Goal: Task Accomplishment & Management: Manage account settings

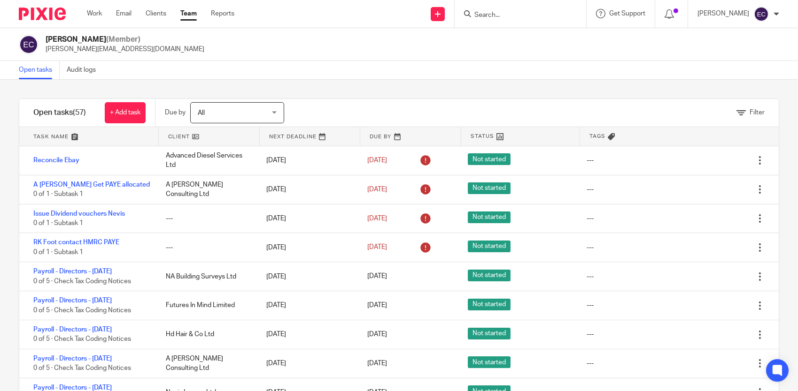
click at [192, 14] on link "Team" at bounding box center [188, 13] width 16 height 9
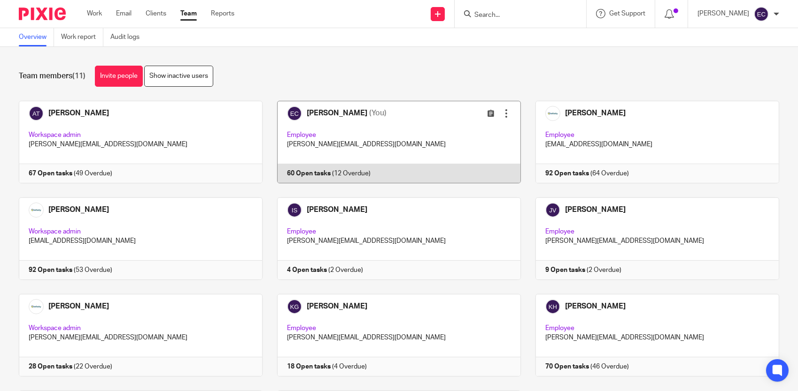
click at [359, 134] on link at bounding box center [391, 142] width 258 height 83
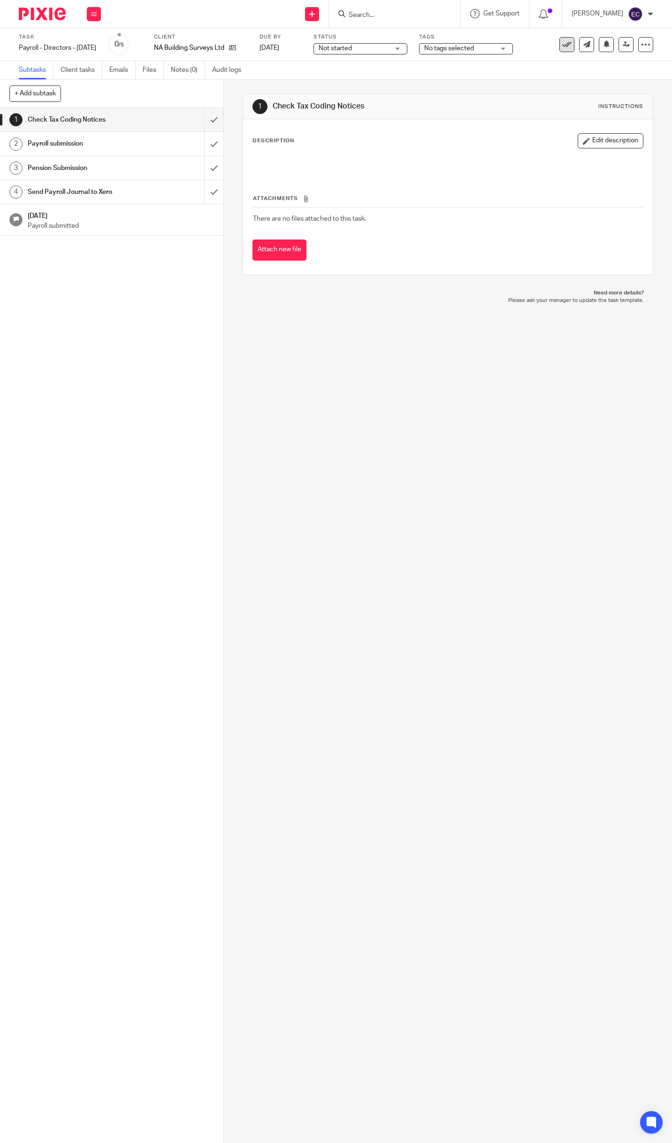
click at [562, 47] on icon at bounding box center [566, 44] width 9 height 9
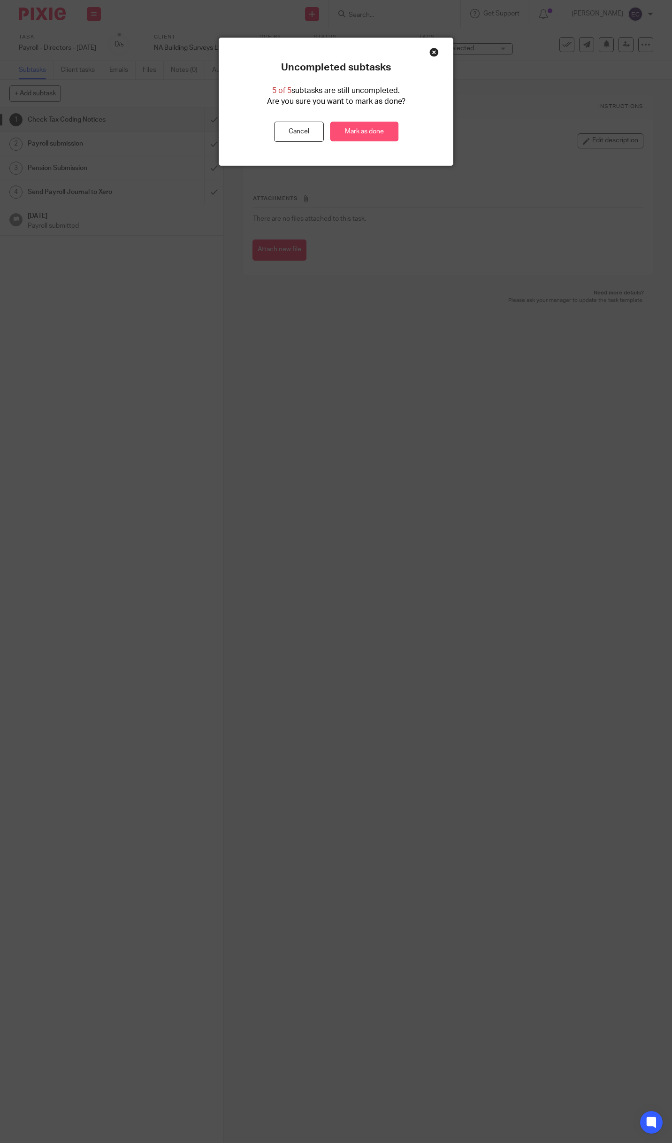
click at [368, 129] on link "Mark as done" at bounding box center [364, 132] width 68 height 20
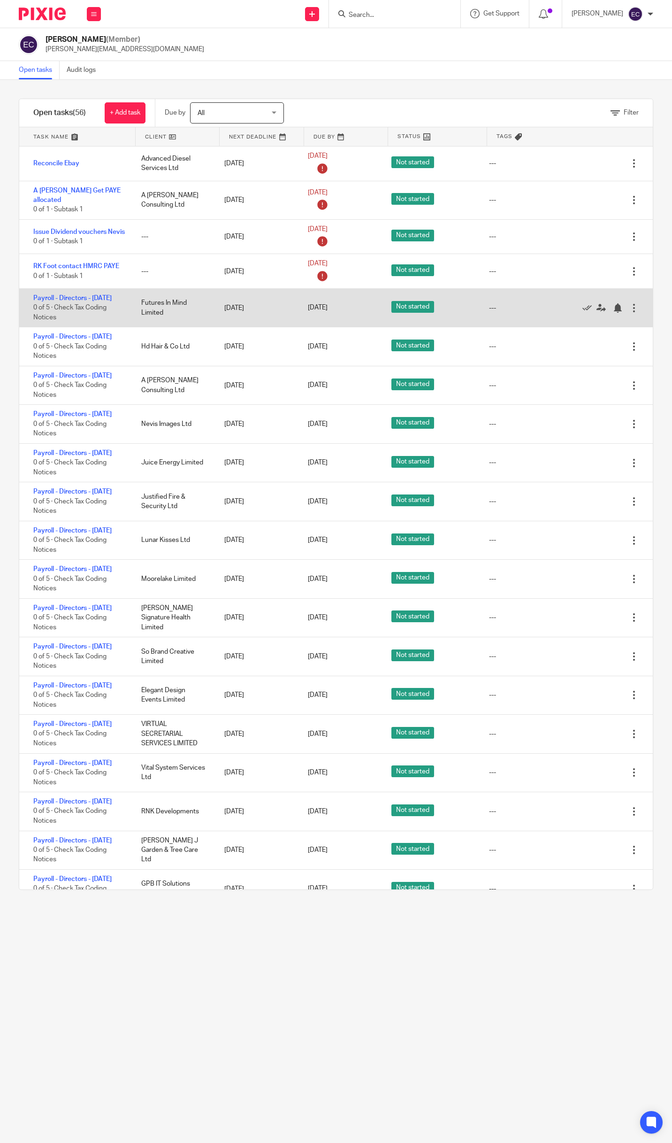
click at [629, 313] on div at bounding box center [633, 307] width 9 height 9
click at [48, 301] on link "Payroll - Directors - September 2025" at bounding box center [72, 298] width 78 height 7
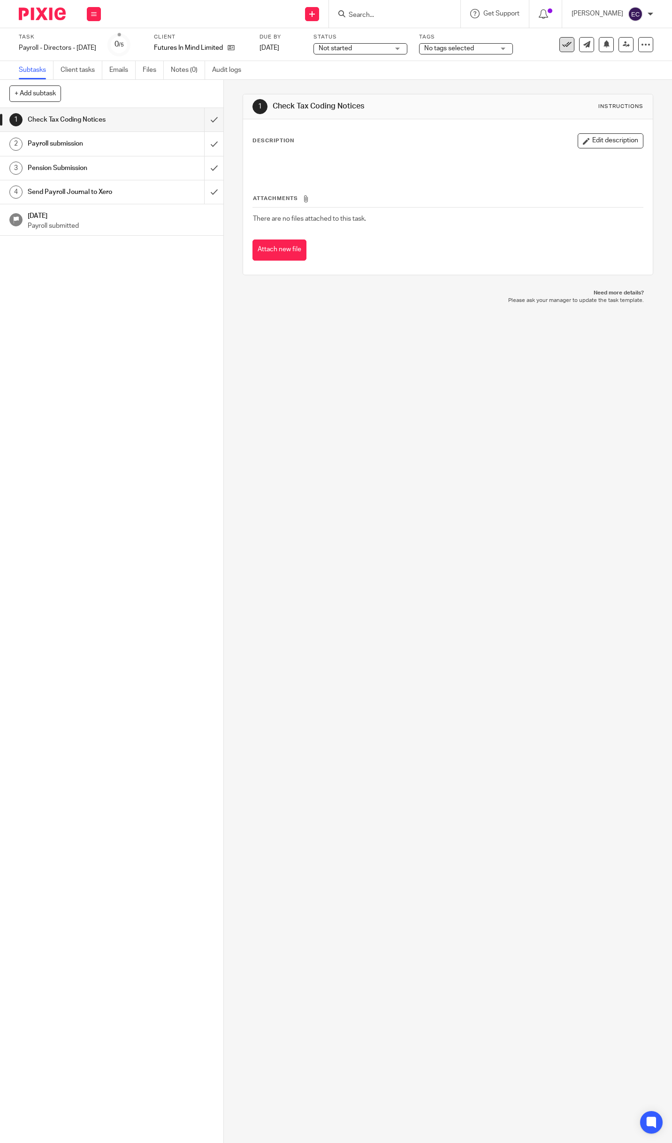
click at [562, 45] on icon at bounding box center [566, 44] width 9 height 9
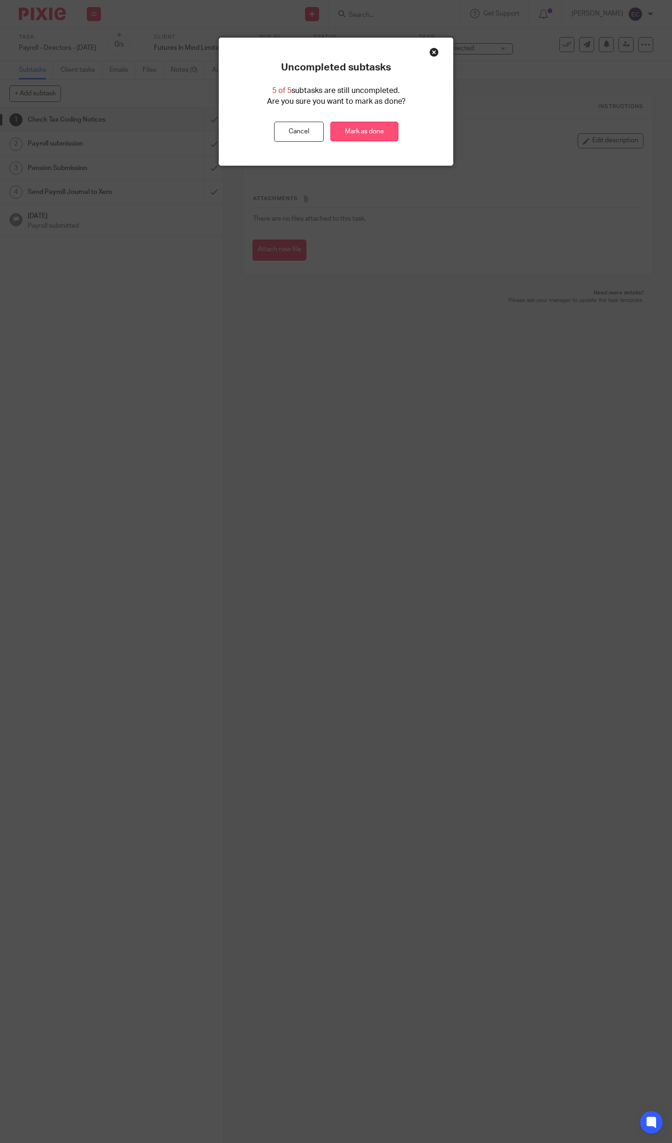
click at [361, 132] on link "Mark as done" at bounding box center [364, 132] width 68 height 20
click at [378, 131] on link "Mark as done" at bounding box center [364, 132] width 68 height 20
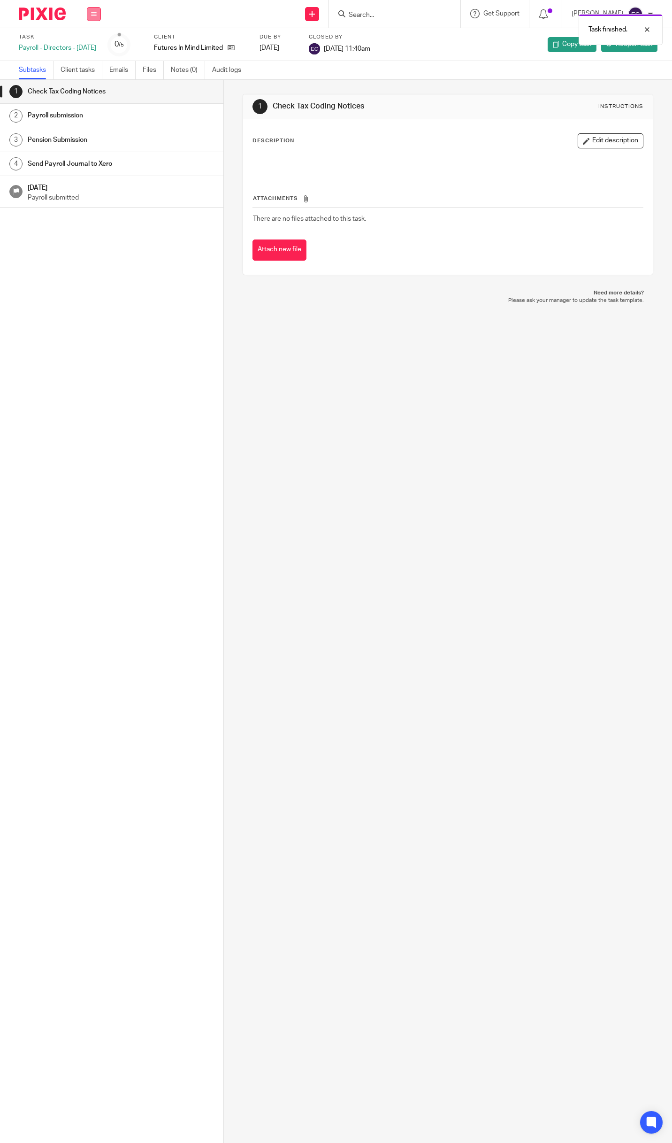
click at [97, 16] on button at bounding box center [94, 14] width 14 height 14
click at [94, 42] on link "Work" at bounding box center [89, 43] width 16 height 7
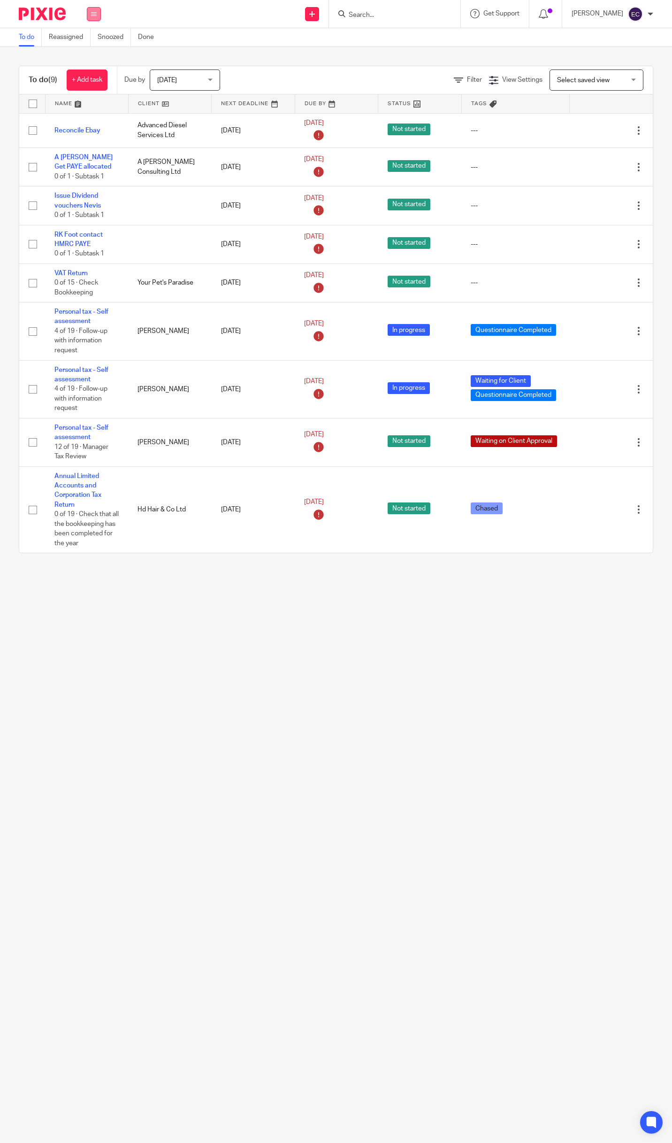
click at [94, 16] on icon at bounding box center [94, 14] width 6 height 6
click at [91, 84] on link "Team" at bounding box center [88, 85] width 15 height 7
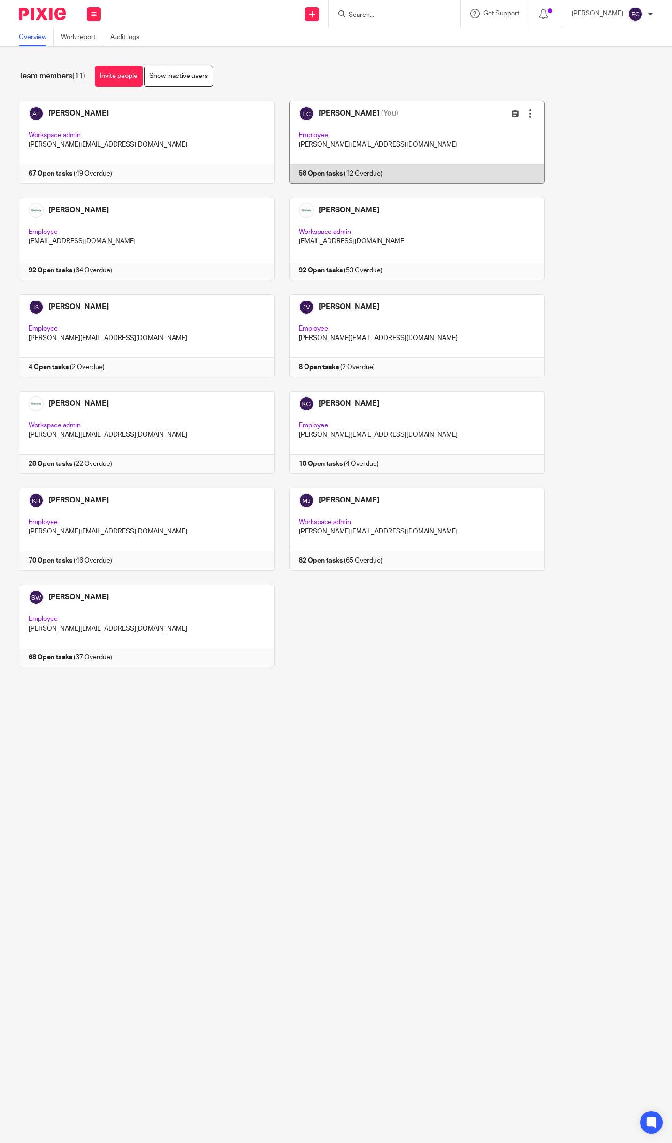
click at [346, 119] on link at bounding box center [410, 142] width 270 height 83
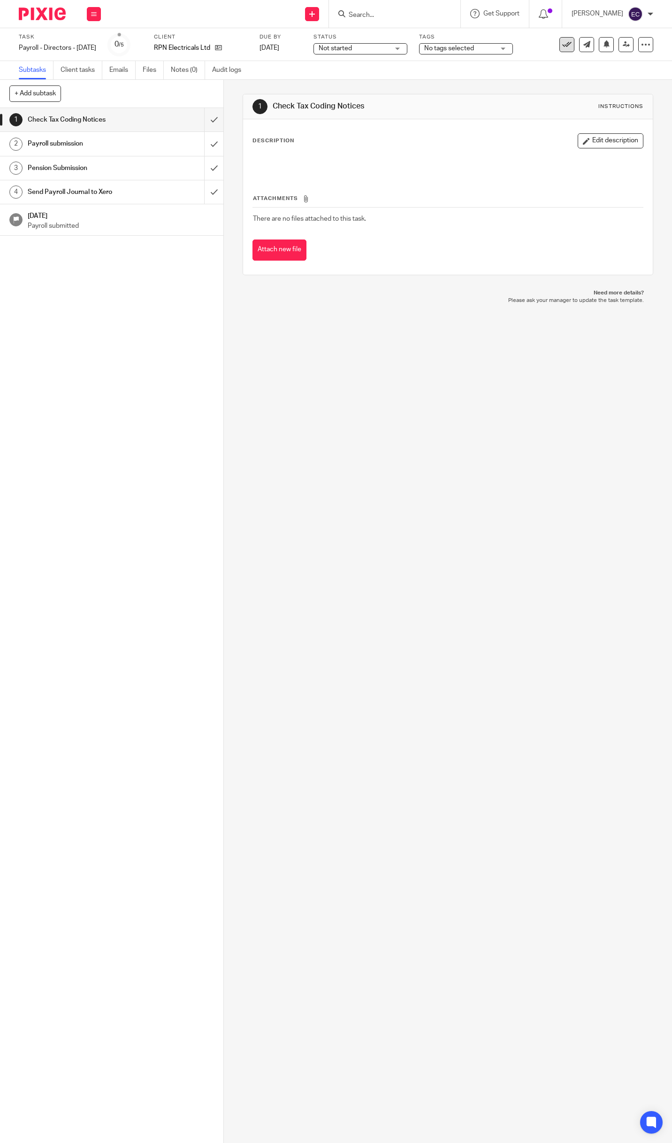
click at [562, 44] on icon at bounding box center [566, 44] width 9 height 9
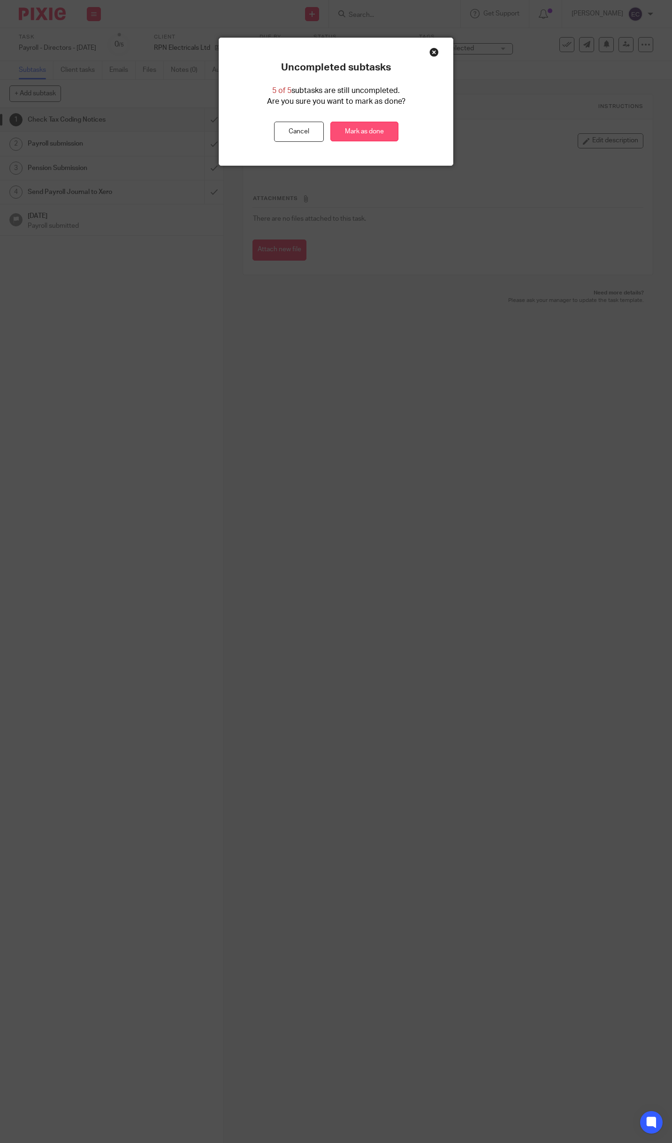
click at [377, 133] on link "Mark as done" at bounding box center [364, 132] width 68 height 20
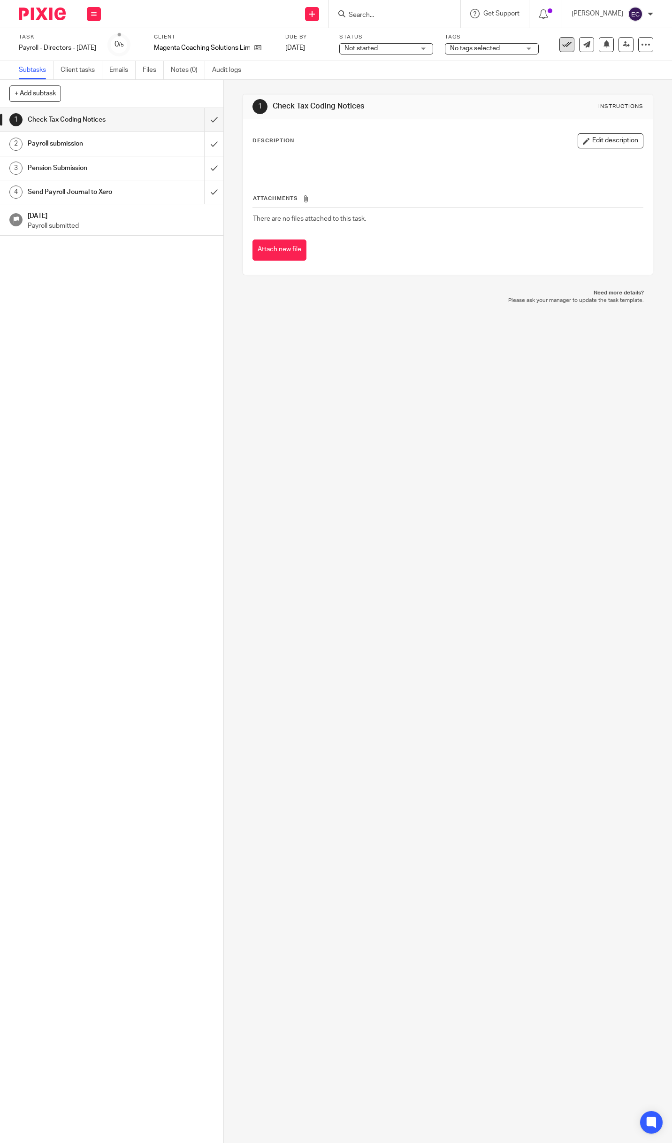
click at [562, 40] on icon at bounding box center [566, 44] width 9 height 9
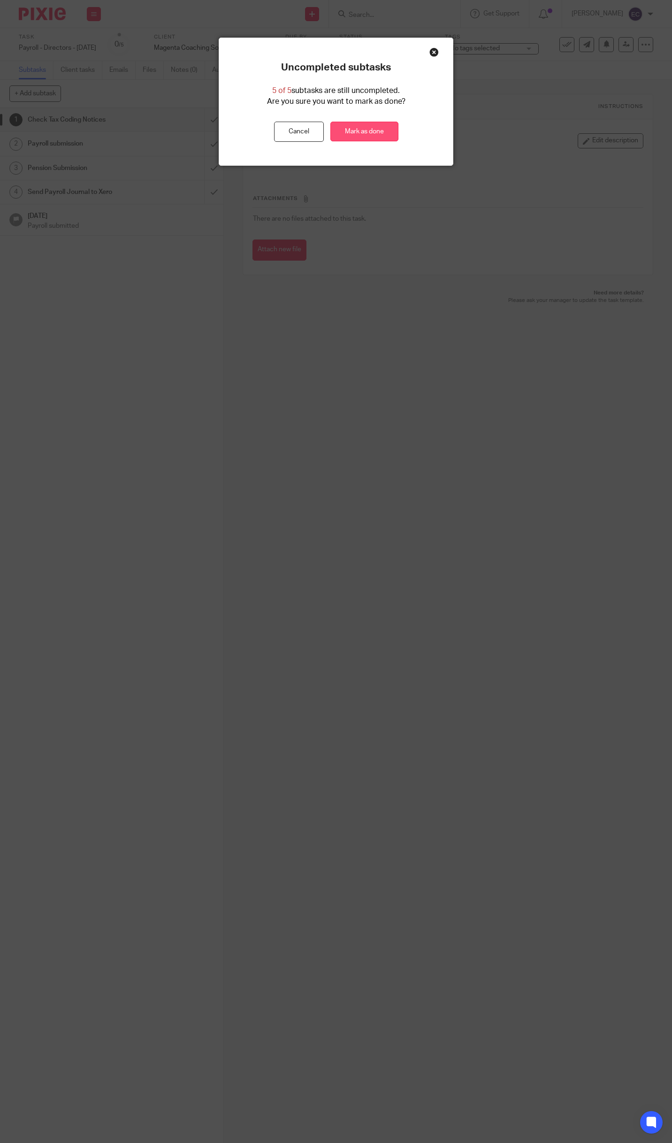
click at [364, 136] on link "Mark as done" at bounding box center [364, 132] width 68 height 20
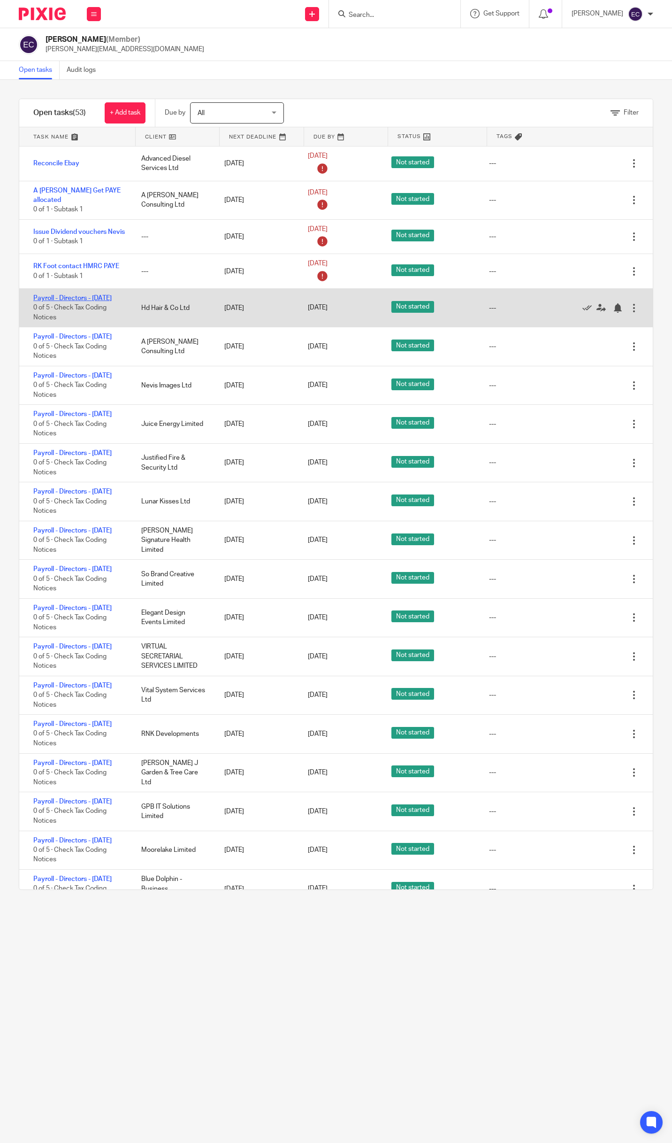
drag, startPoint x: 73, startPoint y: 304, endPoint x: 64, endPoint y: 300, distance: 10.1
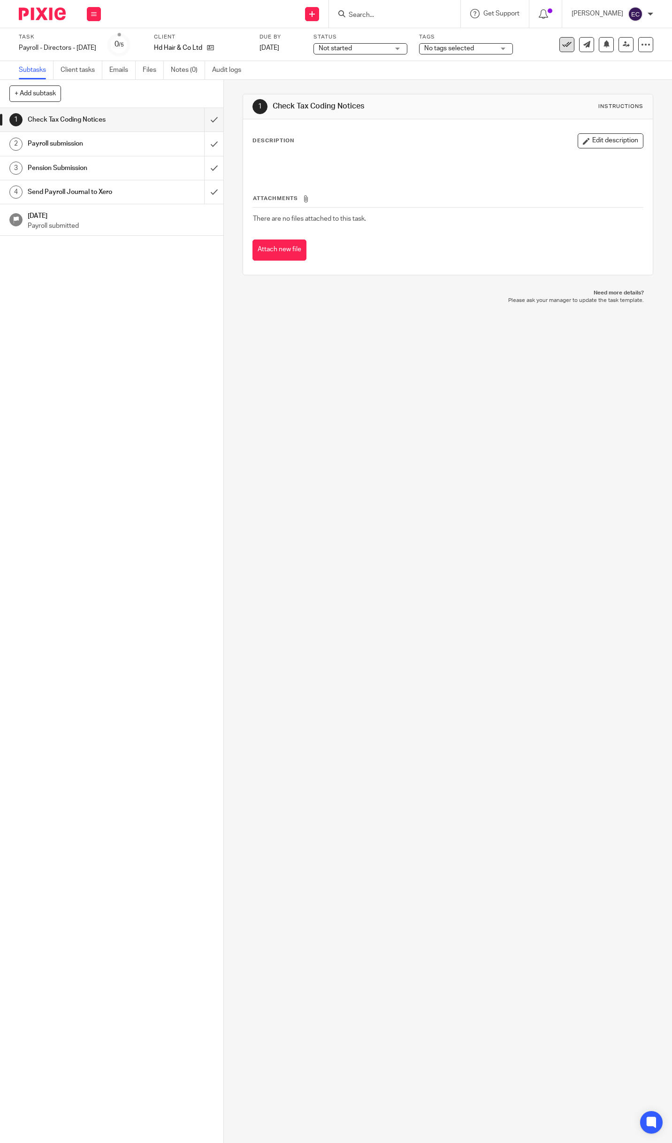
click at [562, 45] on icon at bounding box center [566, 44] width 9 height 9
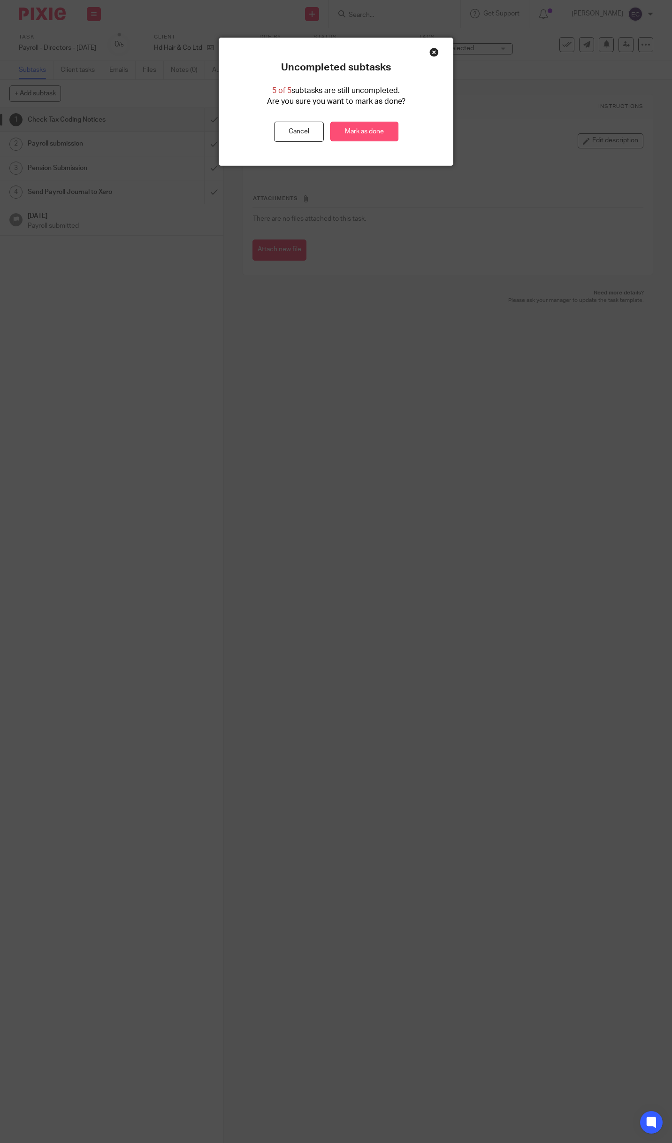
click at [365, 131] on link "Mark as done" at bounding box center [364, 132] width 68 height 20
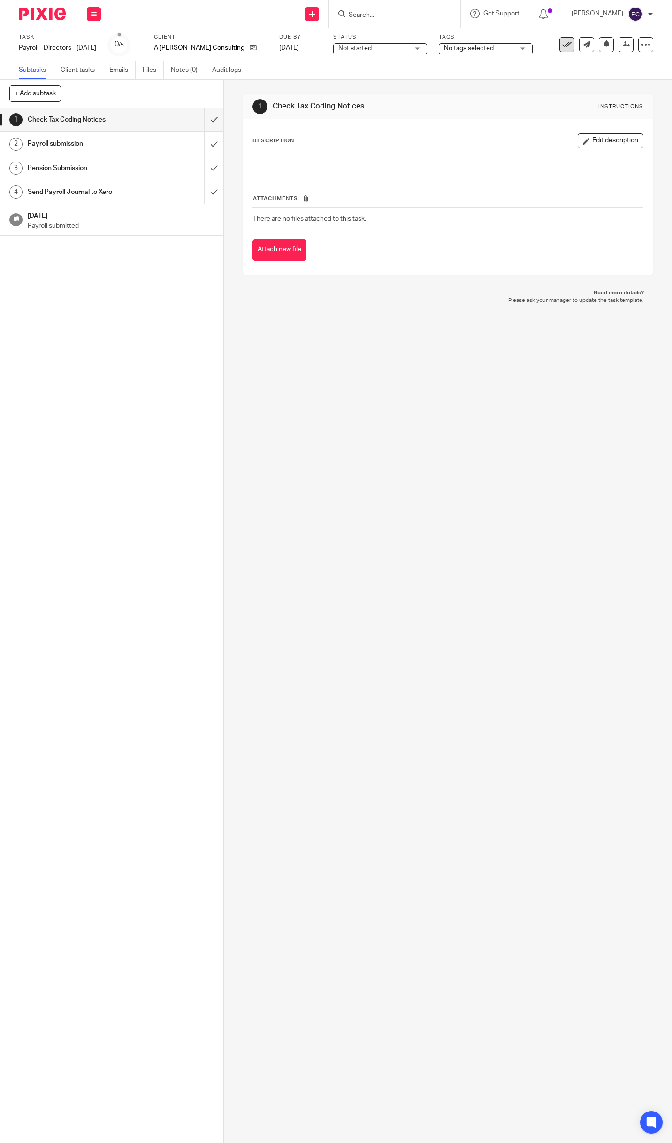
click at [562, 42] on icon at bounding box center [566, 44] width 9 height 9
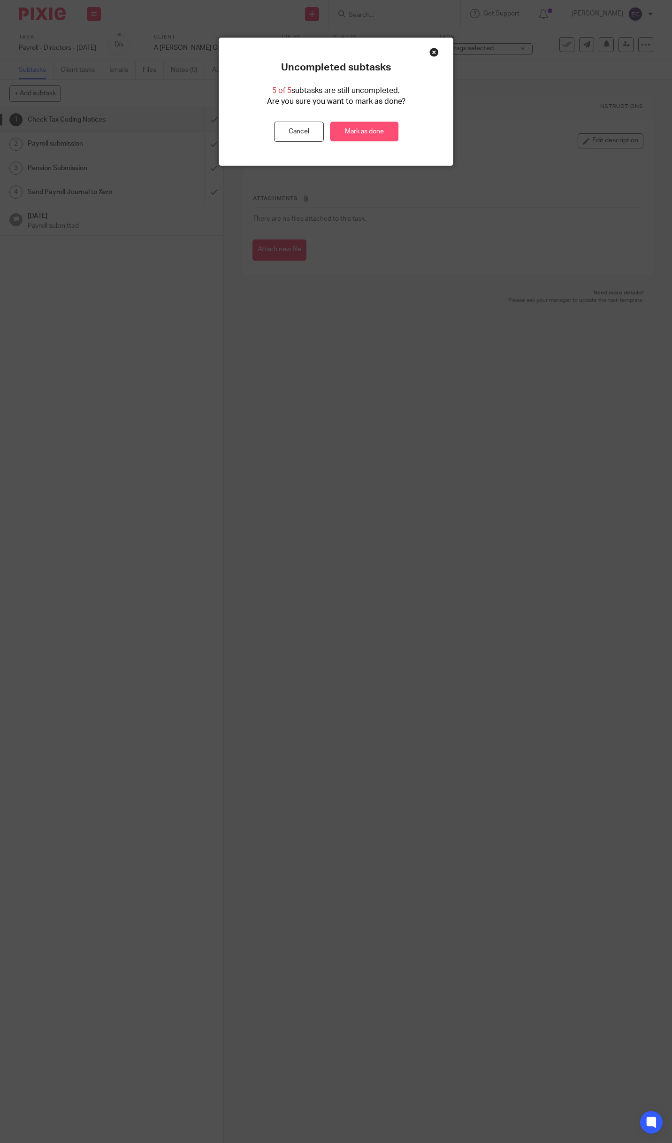
click at [353, 131] on link "Mark as done" at bounding box center [364, 132] width 68 height 20
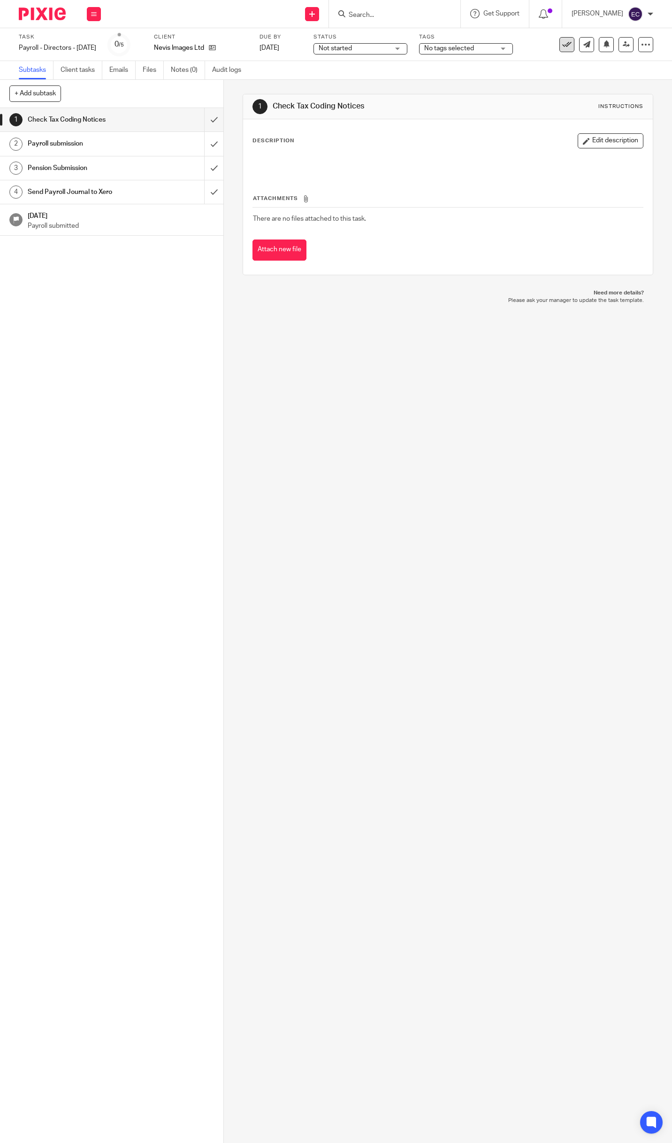
click at [562, 44] on icon at bounding box center [566, 44] width 9 height 9
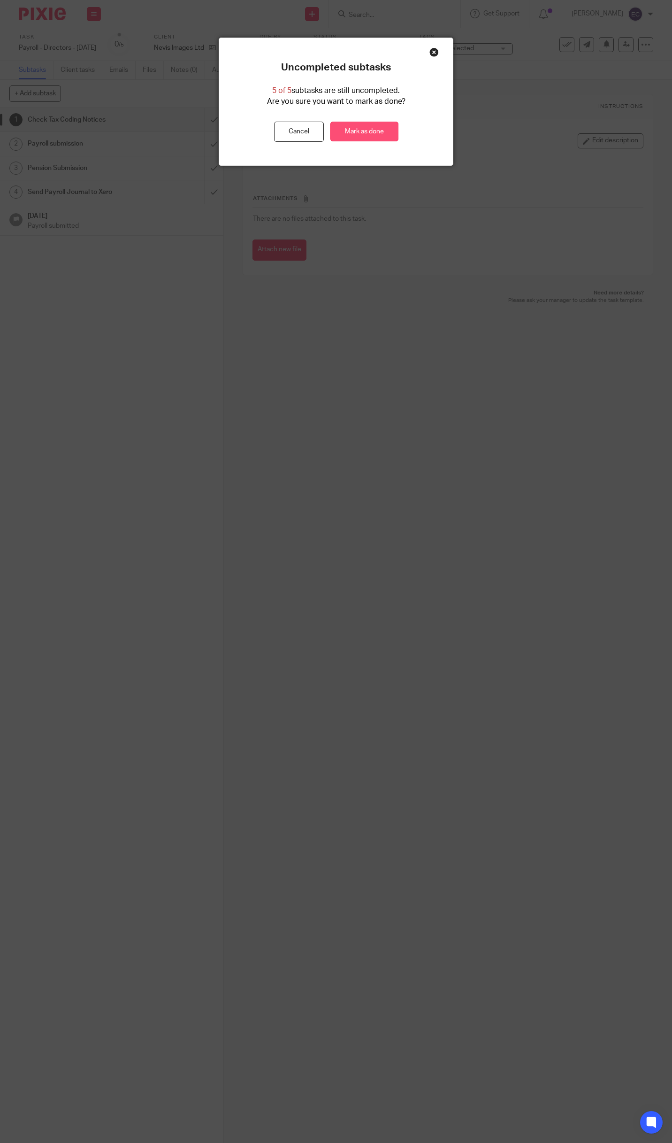
click at [348, 133] on link "Mark as done" at bounding box center [364, 132] width 68 height 20
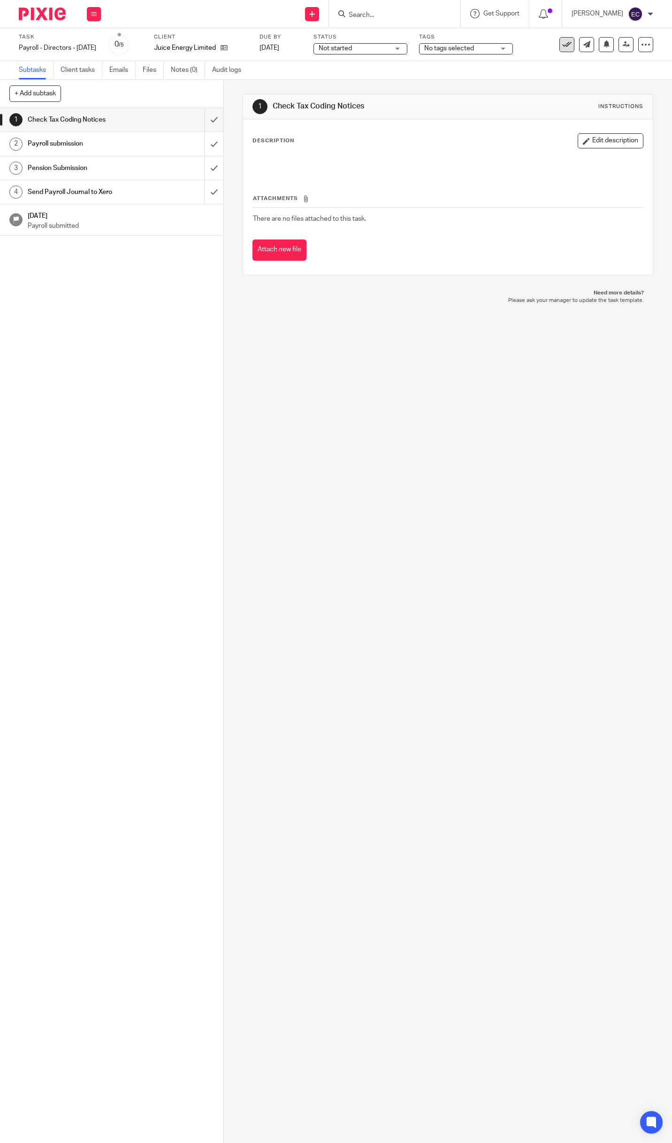
click at [562, 44] on icon at bounding box center [566, 44] width 9 height 9
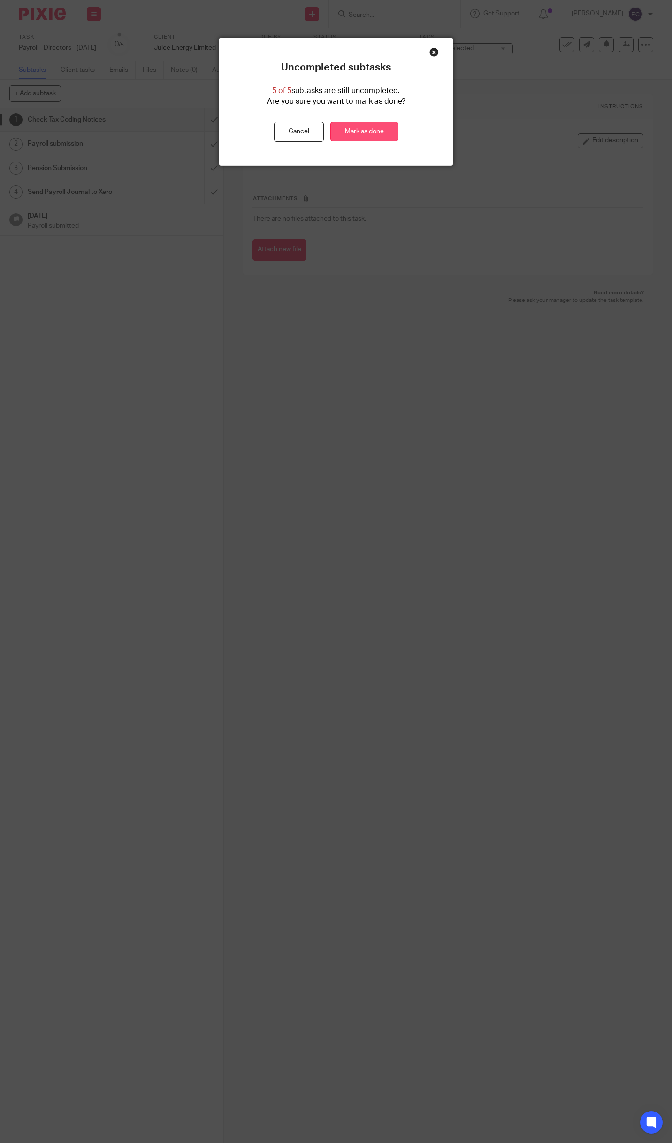
click at [365, 134] on link "Mark as done" at bounding box center [364, 132] width 68 height 20
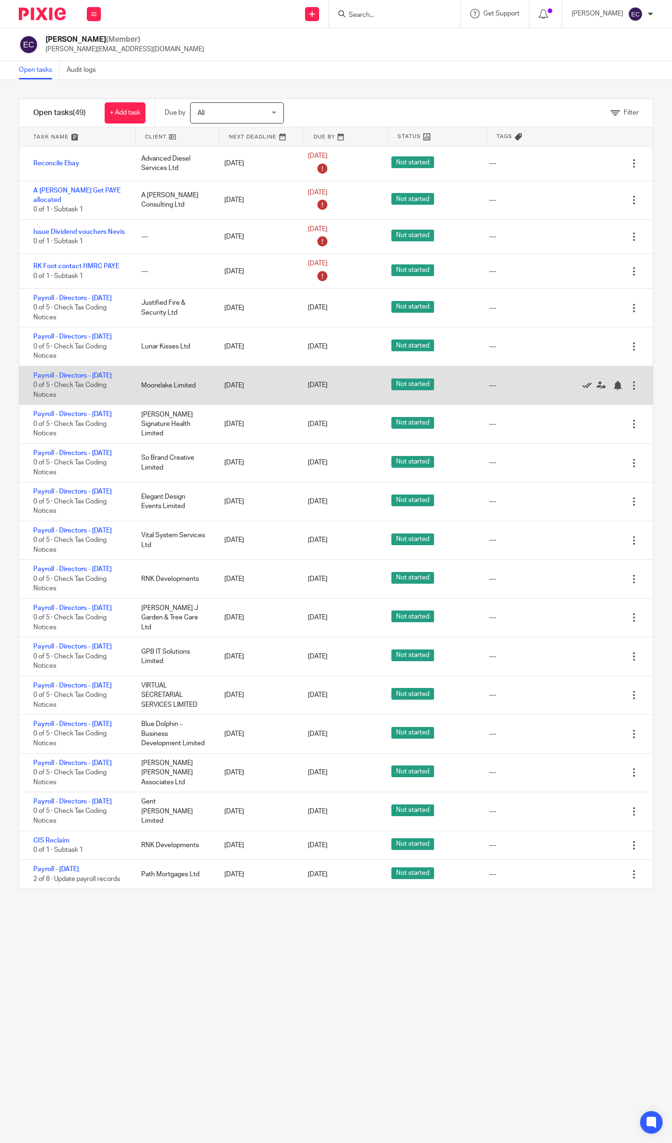
click at [583, 390] on icon at bounding box center [587, 385] width 9 height 9
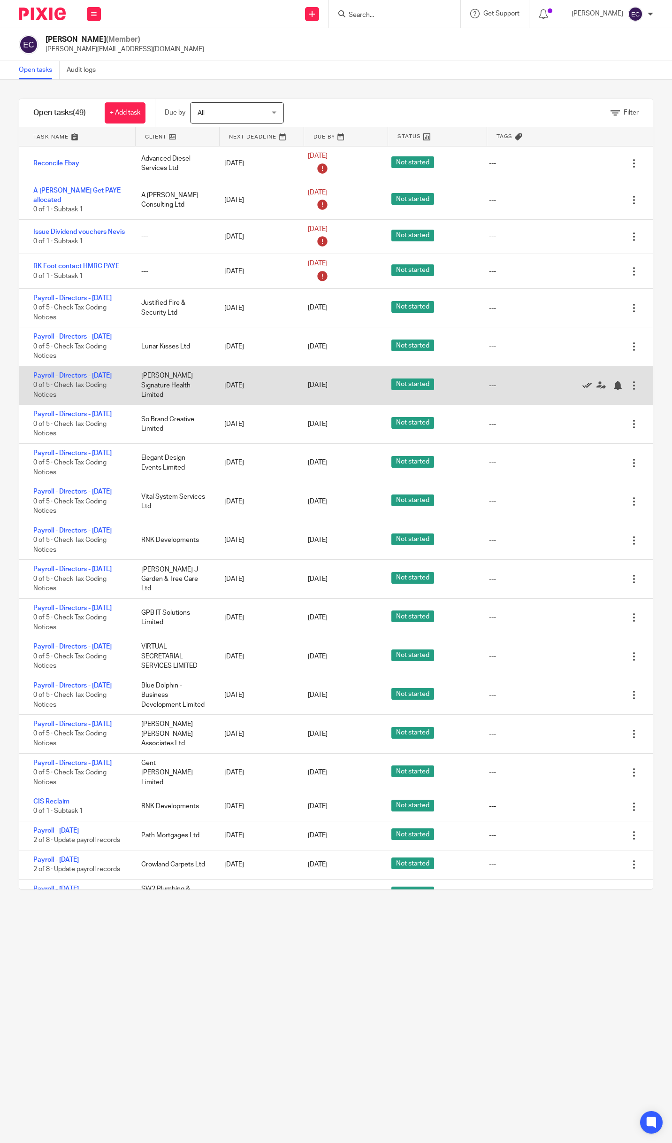
click at [583, 390] on icon at bounding box center [587, 385] width 9 height 9
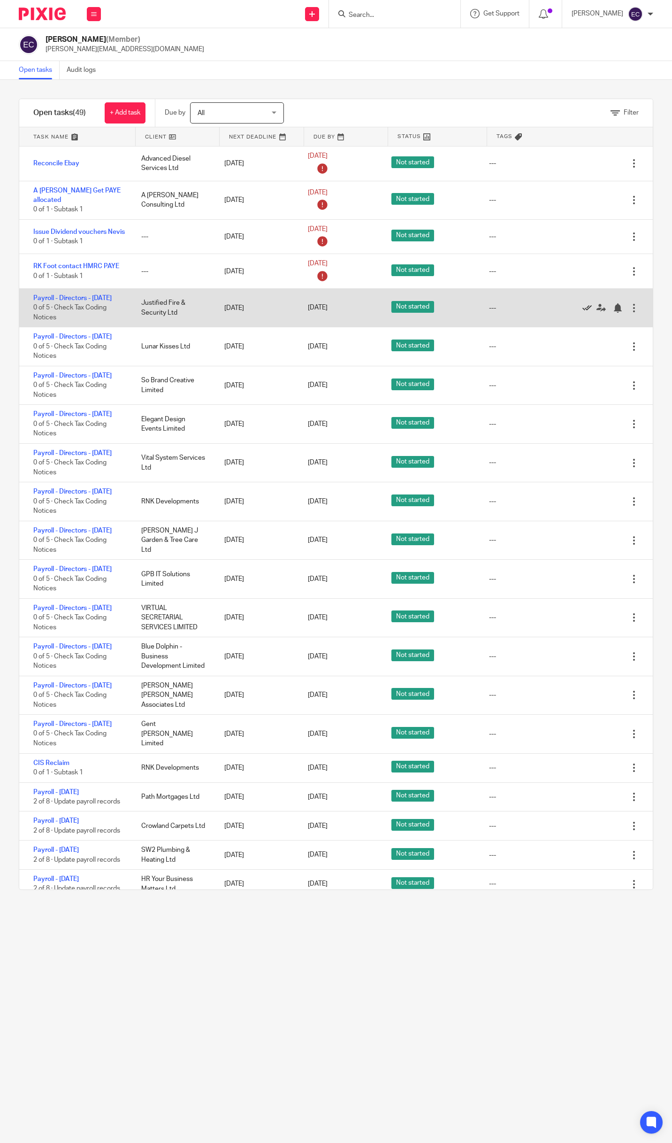
click at [583, 312] on icon at bounding box center [587, 307] width 9 height 9
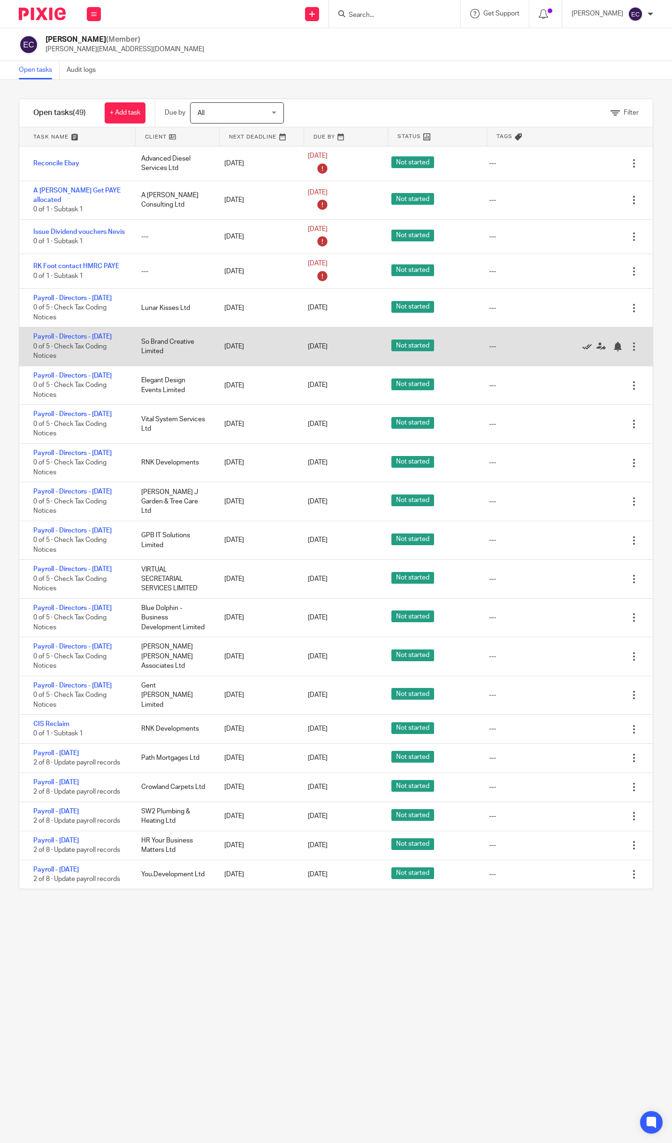
click at [583, 351] on icon at bounding box center [587, 346] width 9 height 9
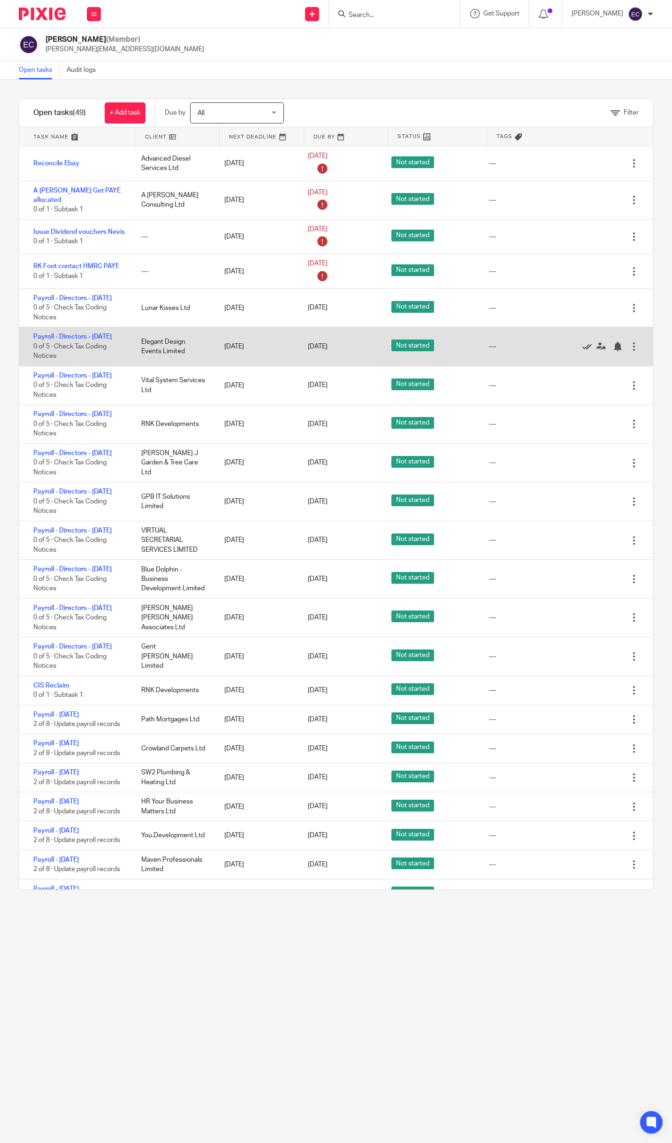
click at [583, 351] on icon at bounding box center [587, 346] width 9 height 9
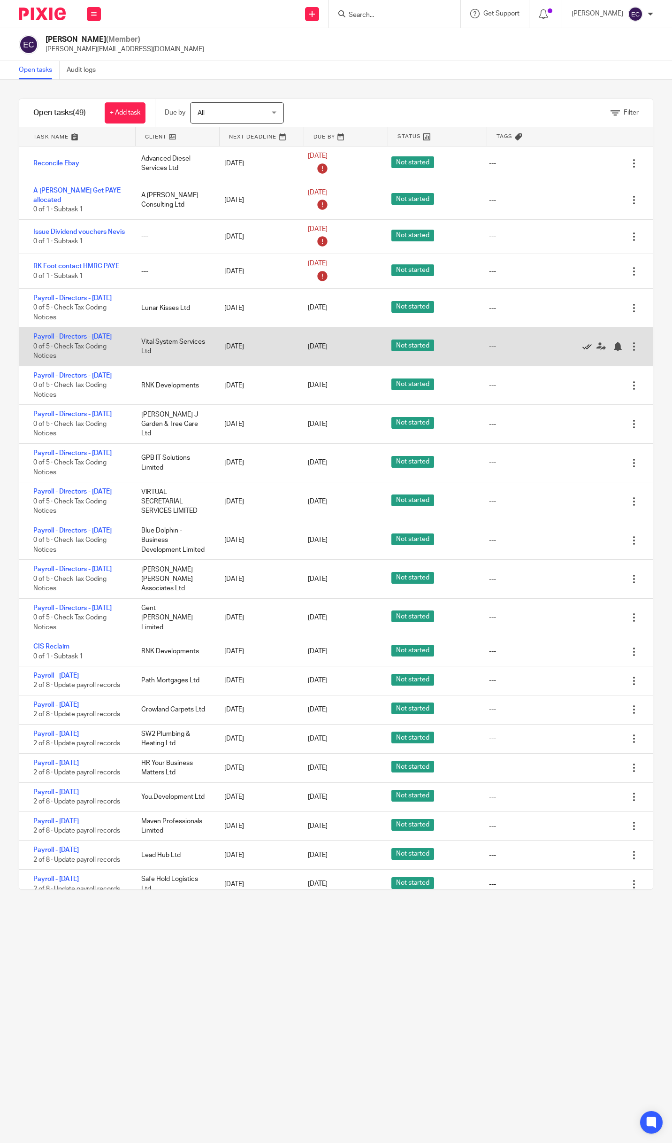
click at [583, 351] on icon at bounding box center [587, 346] width 9 height 9
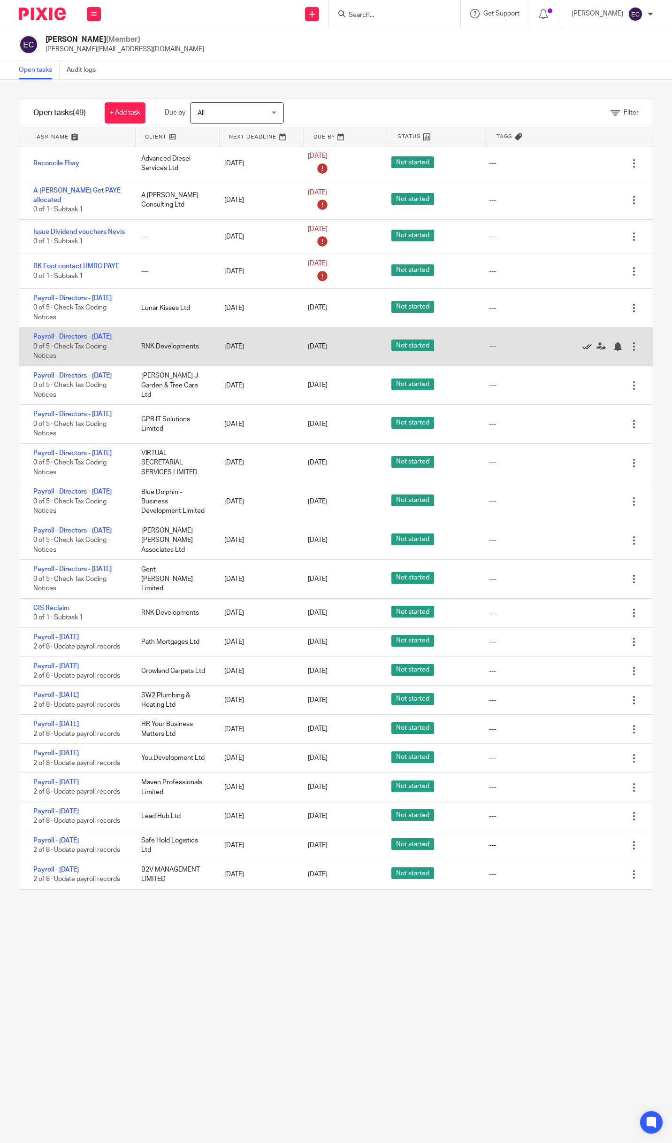
click at [583, 351] on icon at bounding box center [587, 346] width 9 height 9
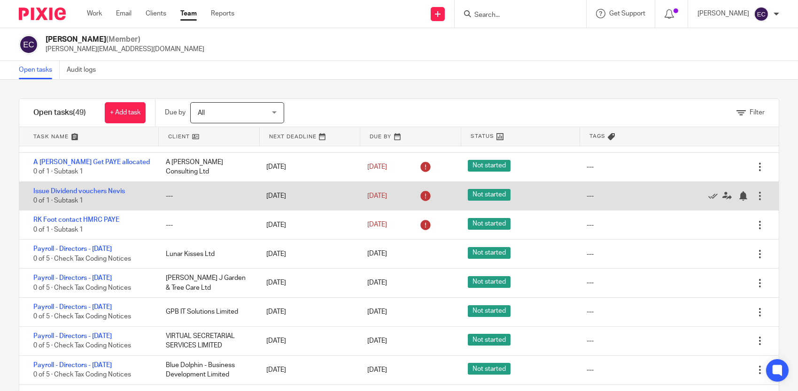
scroll to position [94, 0]
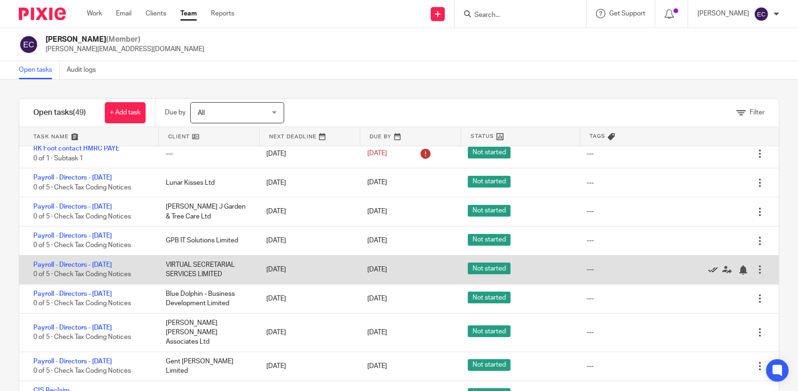
click at [672, 269] on icon at bounding box center [712, 270] width 9 height 9
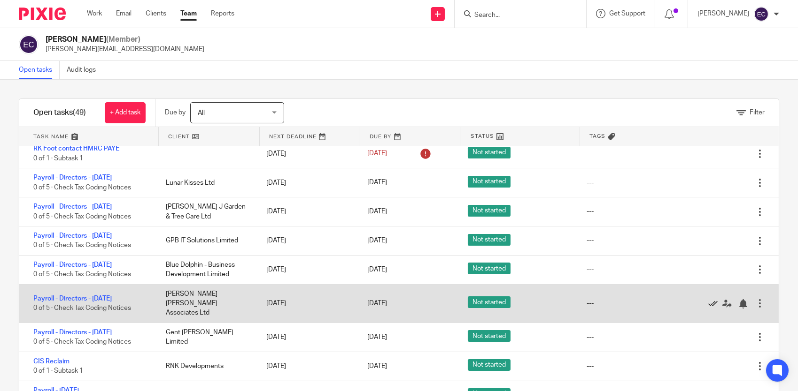
click at [672, 299] on icon at bounding box center [712, 303] width 9 height 9
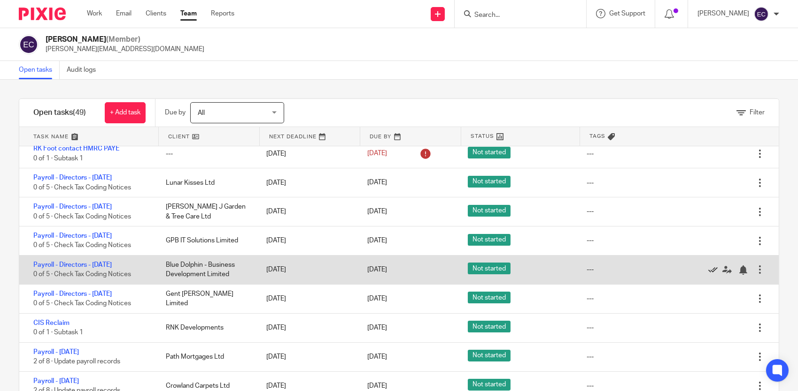
click at [672, 270] on icon at bounding box center [712, 270] width 9 height 9
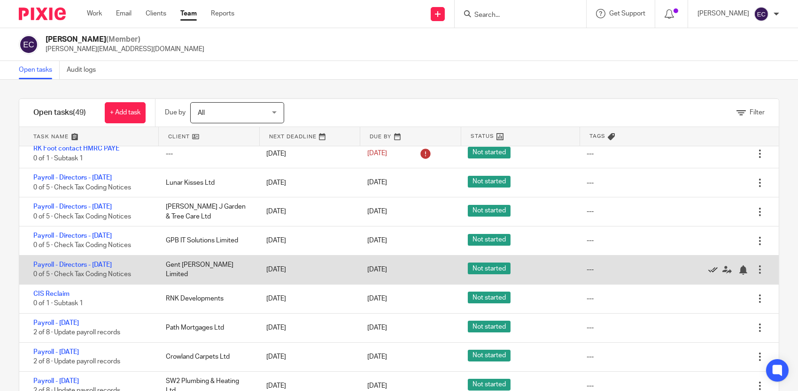
click at [672, 271] on icon at bounding box center [712, 270] width 9 height 9
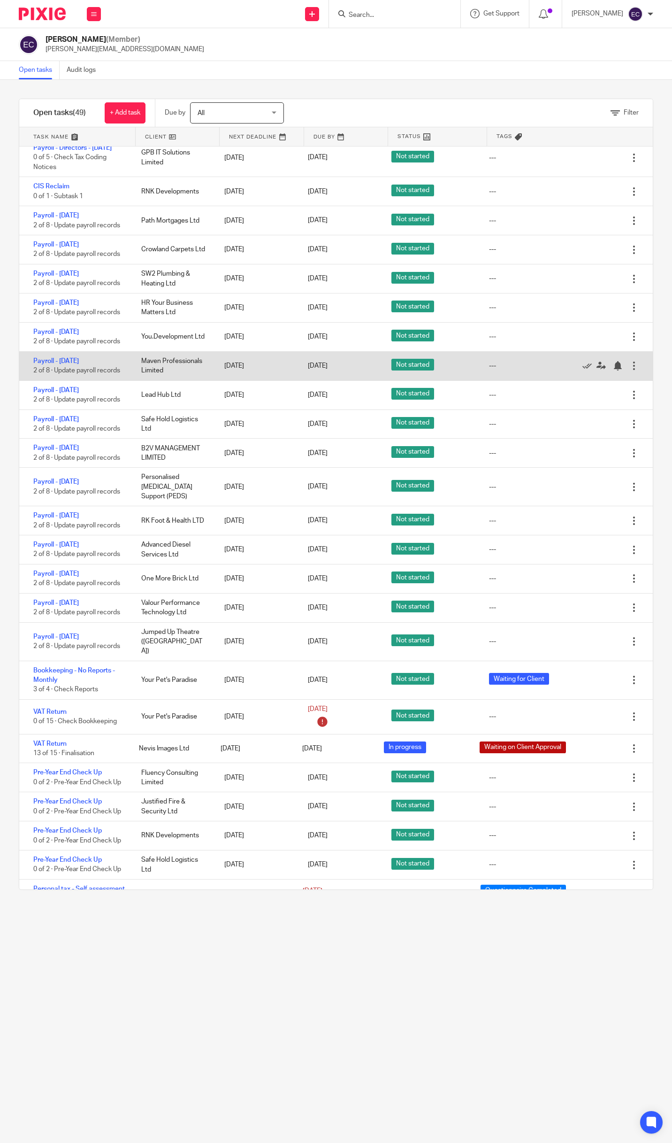
scroll to position [200, 0]
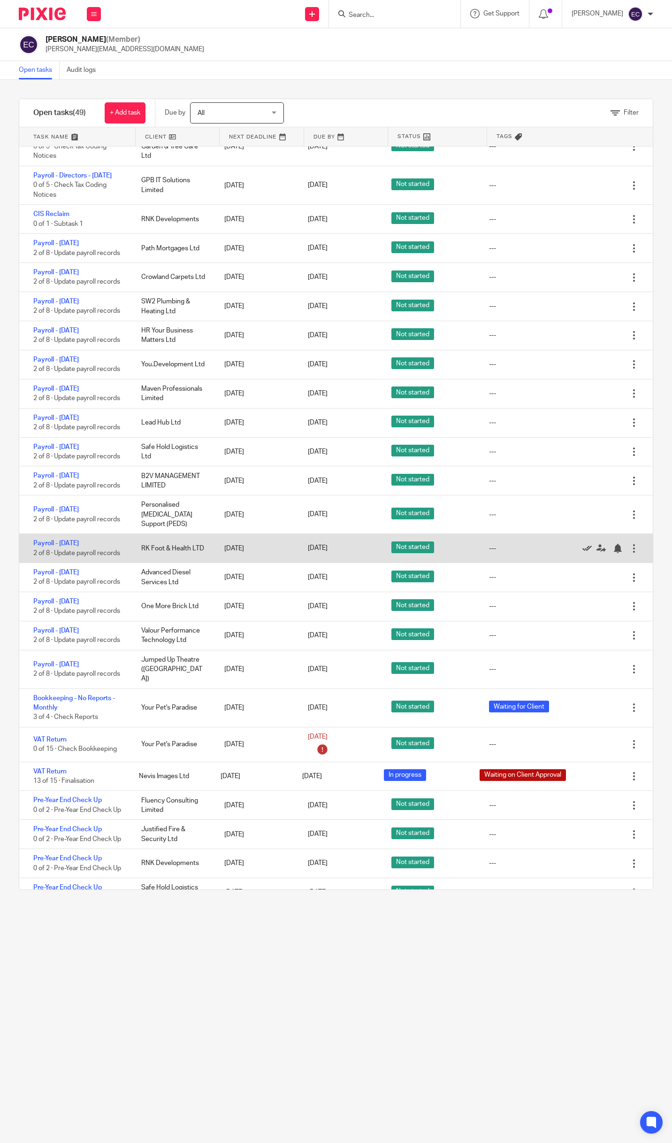
click at [583, 553] on icon at bounding box center [587, 548] width 9 height 9
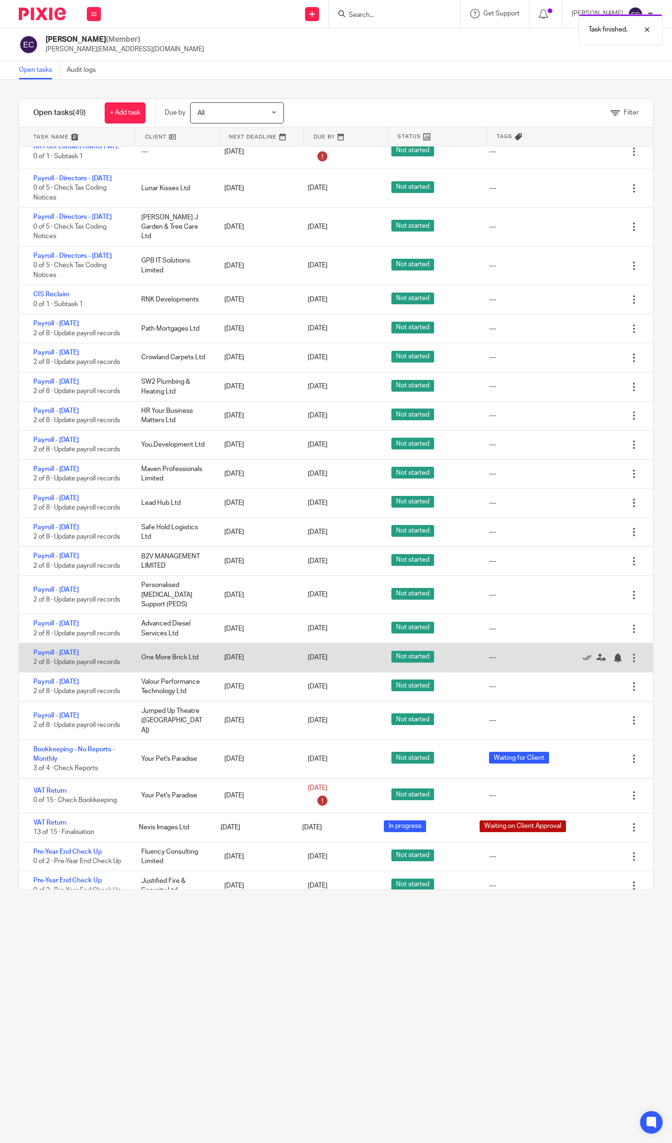
scroll to position [106, 0]
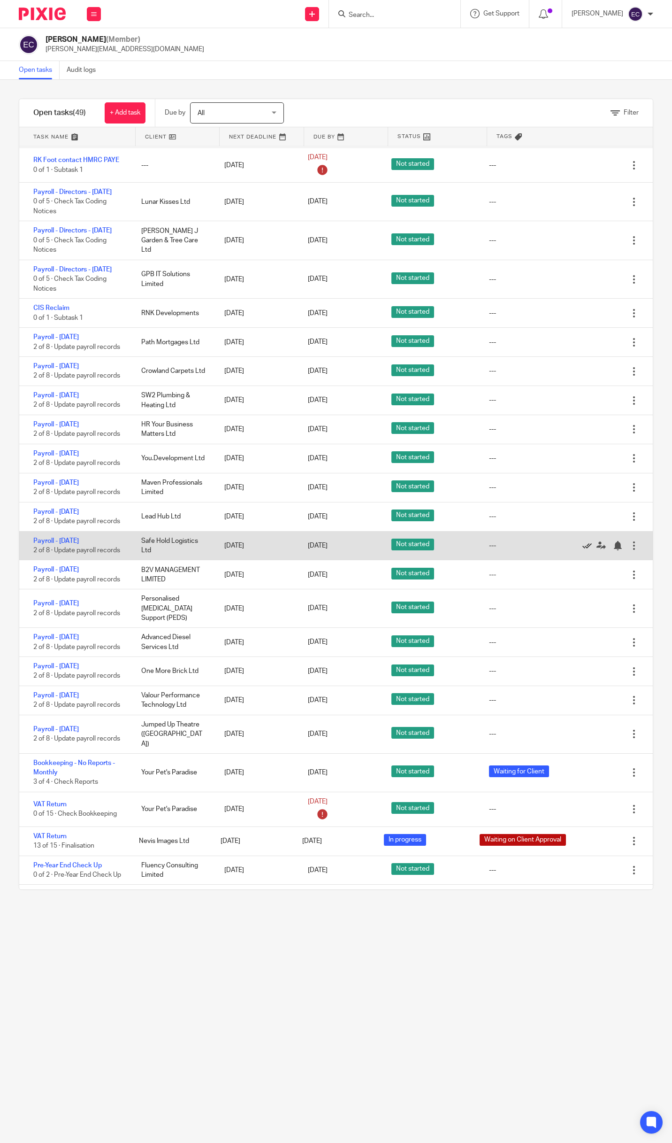
click at [583, 550] on icon at bounding box center [587, 545] width 9 height 9
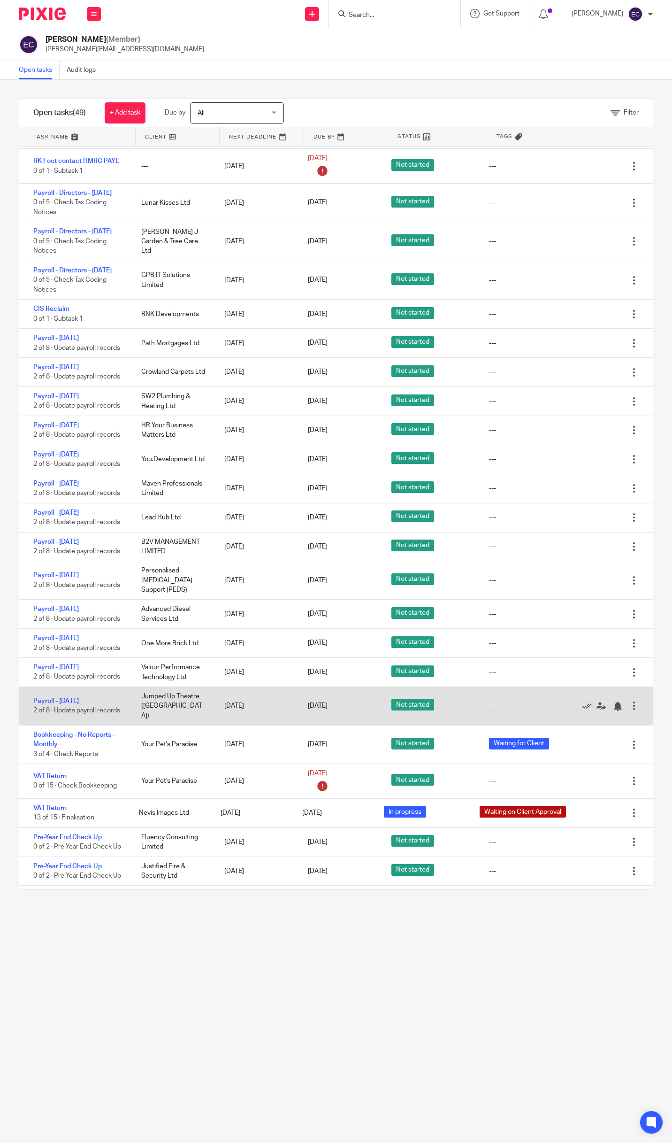
scroll to position [95, 0]
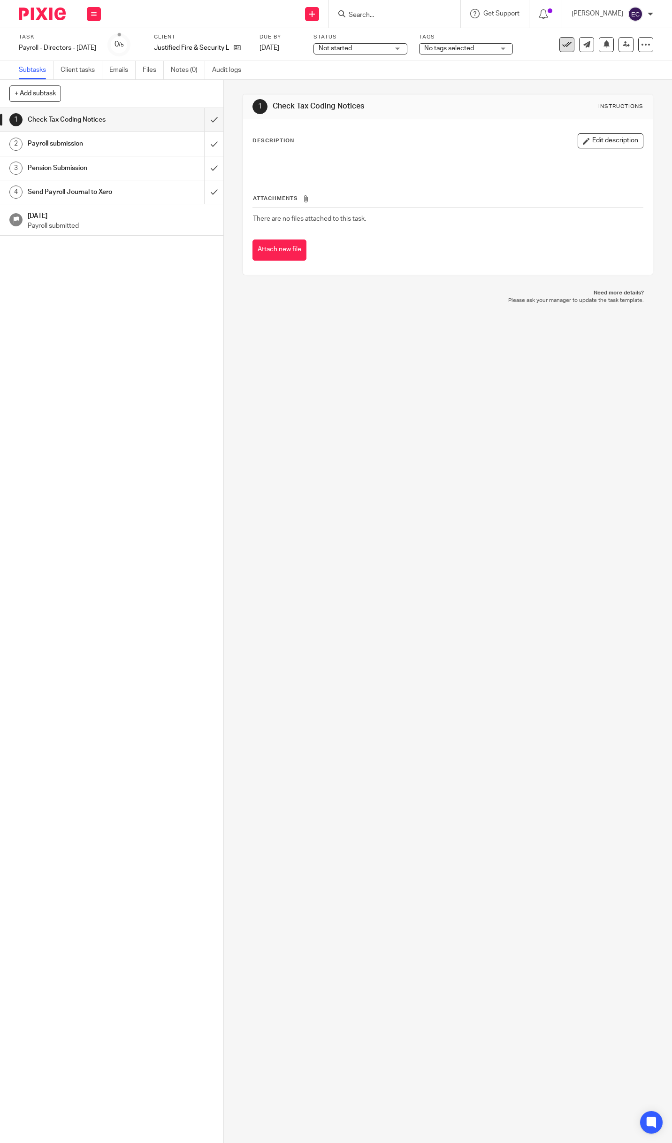
click at [564, 42] on icon at bounding box center [566, 44] width 9 height 9
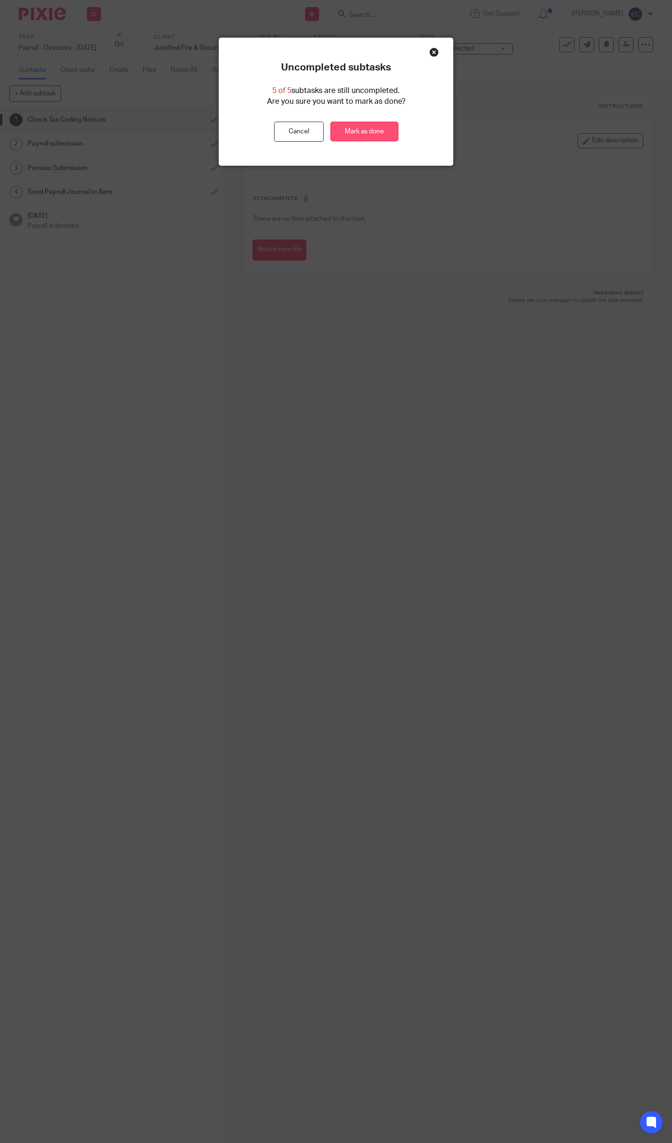
click at [361, 135] on link "Mark as done" at bounding box center [364, 132] width 68 height 20
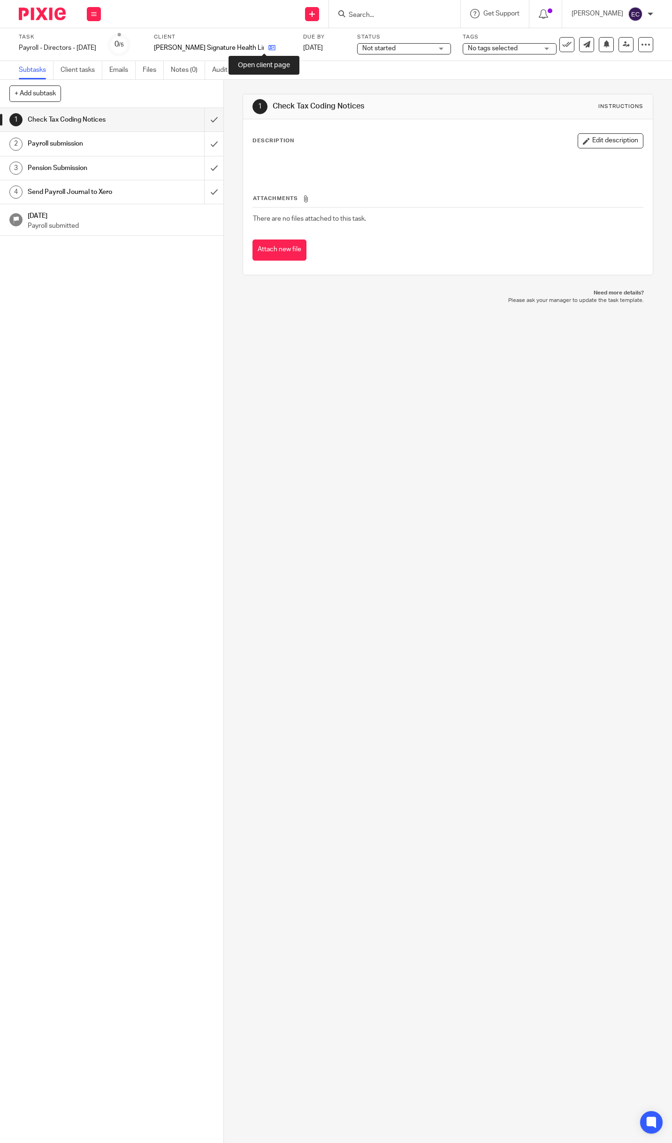
click at [268, 46] on icon at bounding box center [271, 47] width 7 height 7
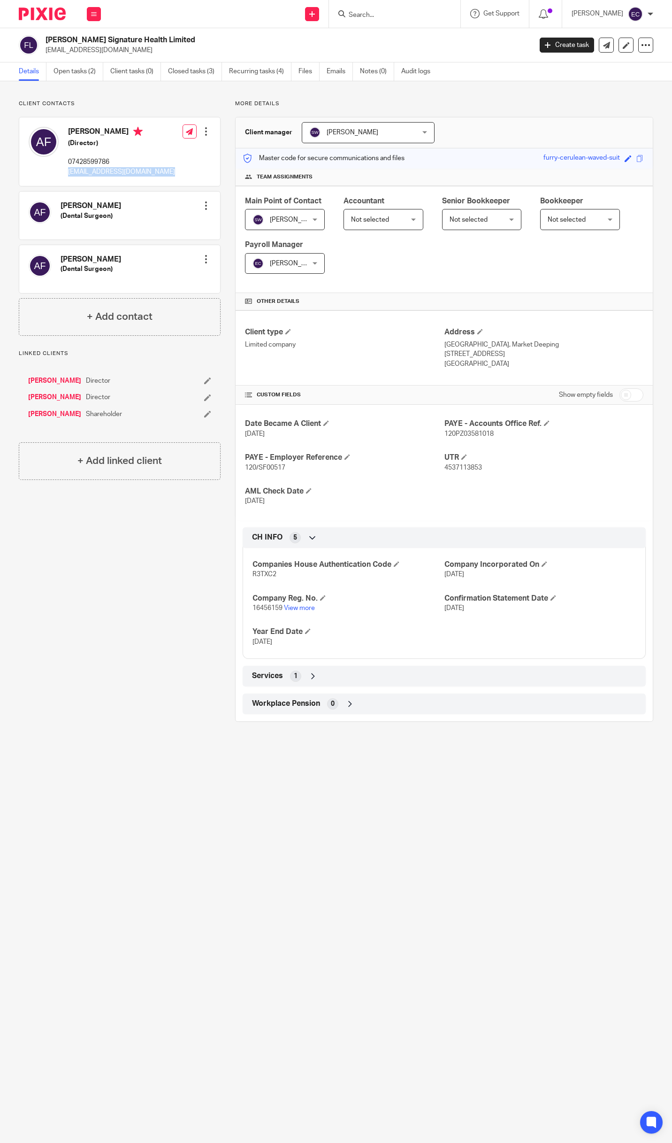
drag, startPoint x: 170, startPoint y: 172, endPoint x: 68, endPoint y: 173, distance: 101.9
click at [68, 173] on div "[PERSON_NAME] (Director) 07428599786 [EMAIL_ADDRESS][DOMAIN_NAME] Edit contact …" at bounding box center [119, 151] width 201 height 69
copy div "[EMAIL_ADDRESS][DOMAIN_NAME]"
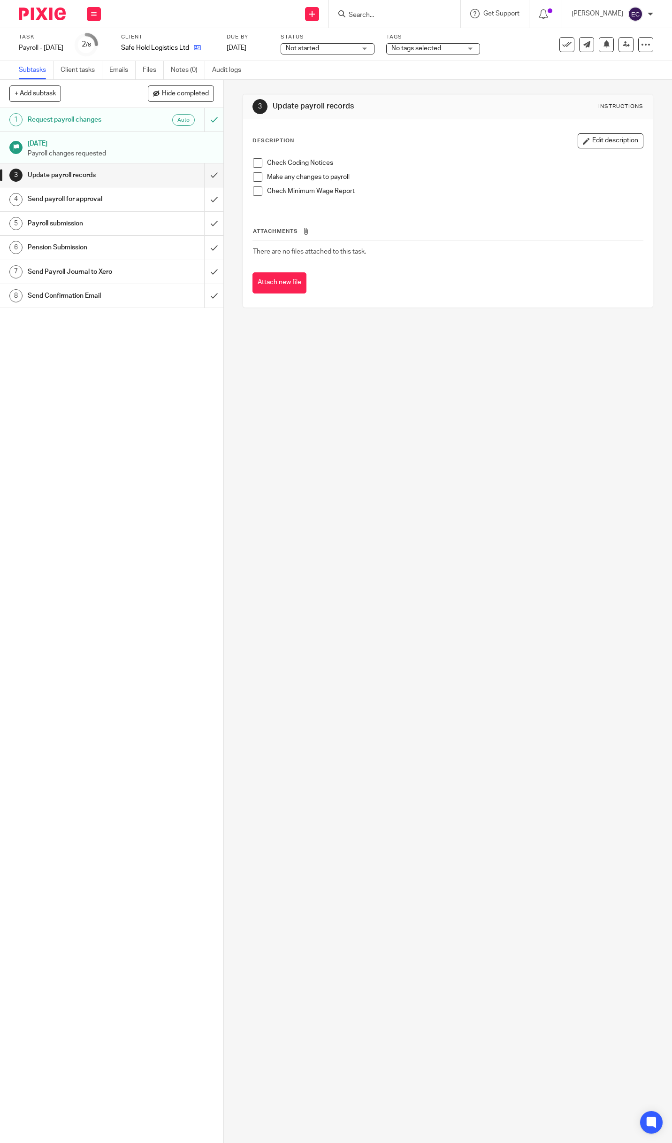
click at [201, 44] on link at bounding box center [195, 47] width 12 height 9
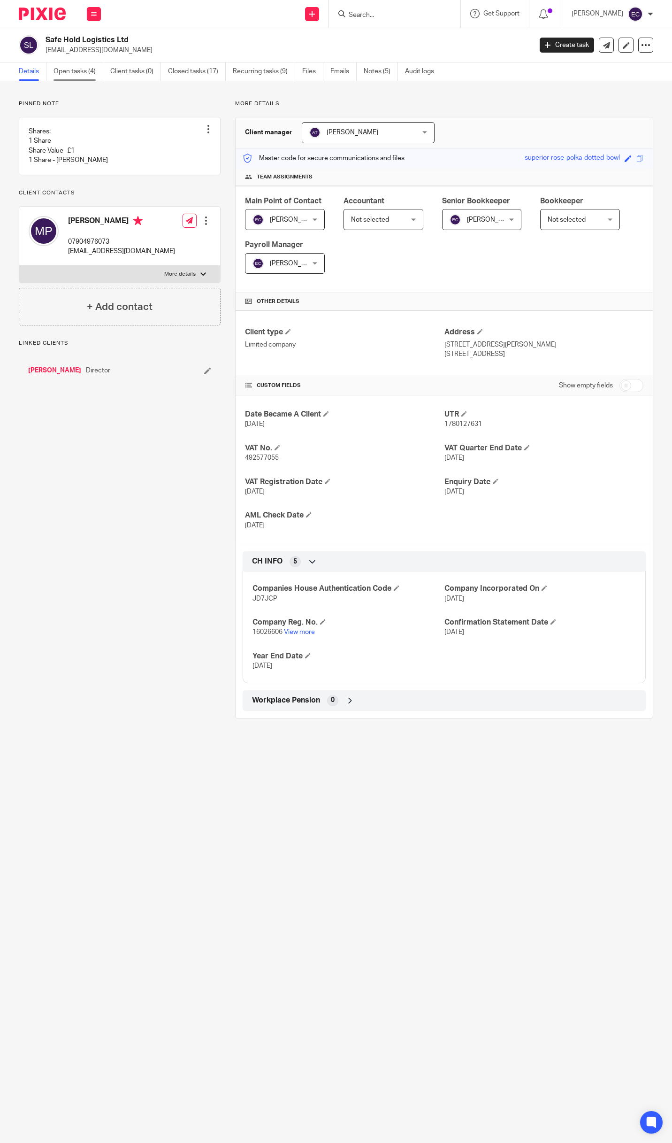
click at [74, 66] on link "Open tasks (4)" at bounding box center [79, 71] width 50 height 18
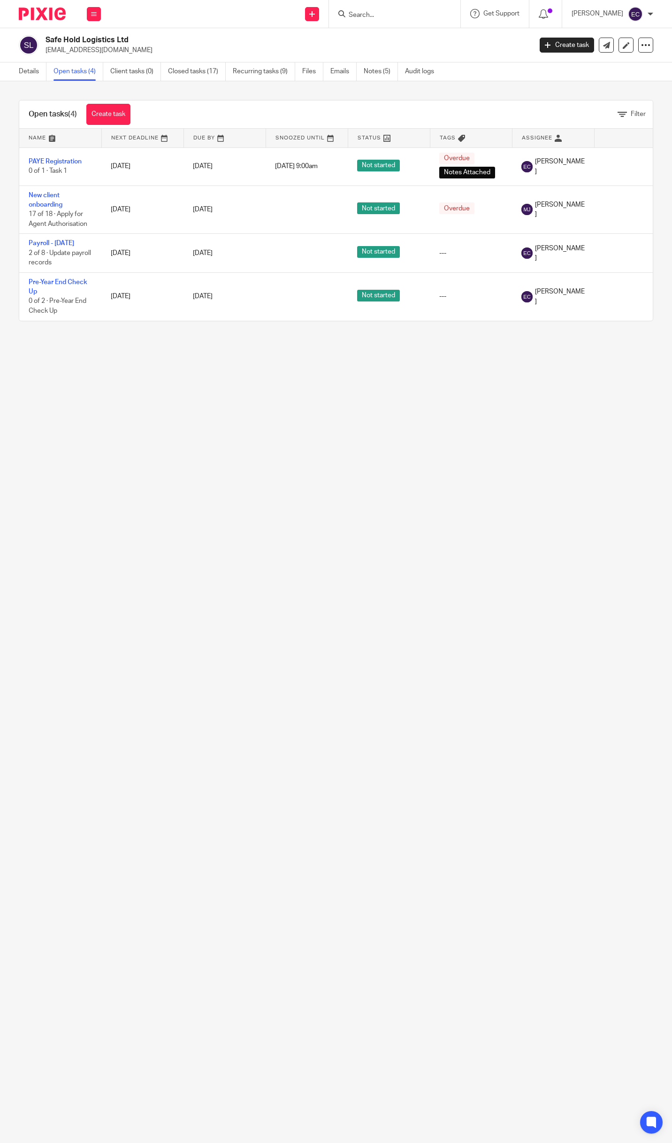
click at [432, 11] on input "Search" at bounding box center [390, 15] width 84 height 8
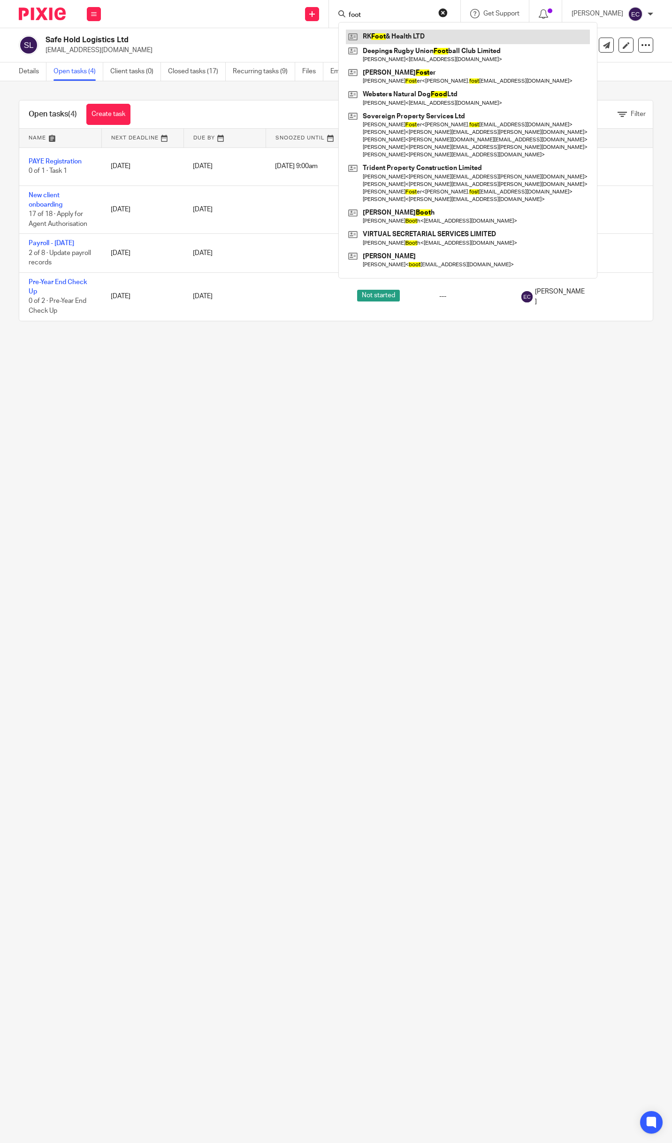
type input "foot"
click at [431, 32] on link at bounding box center [468, 37] width 244 height 14
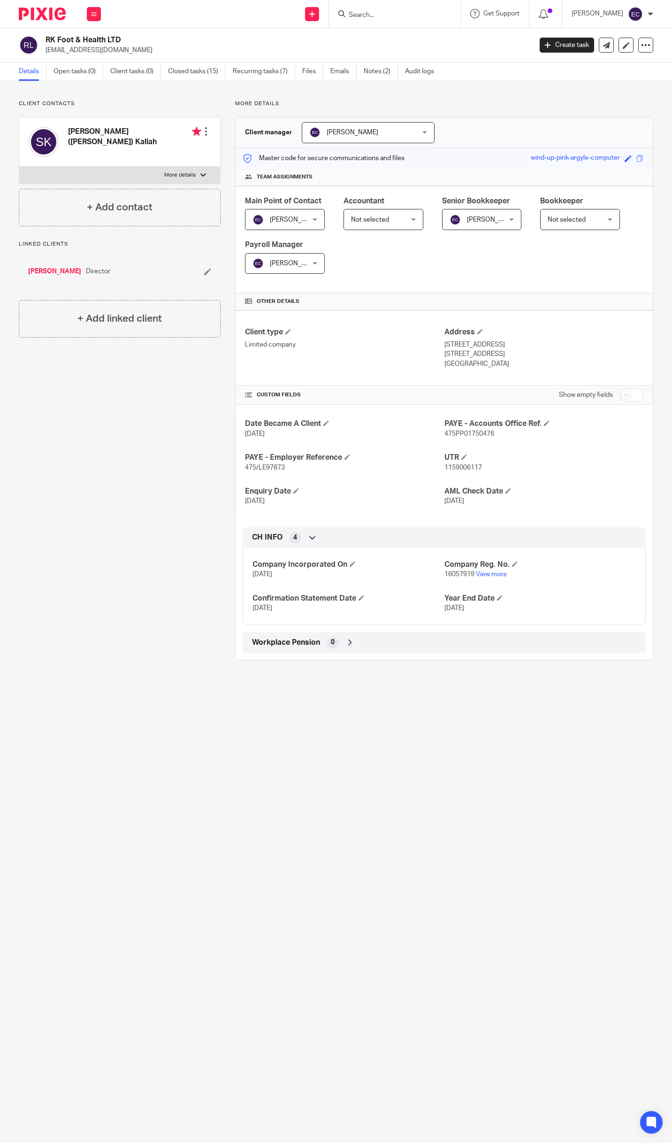
click at [67, 271] on link "[PERSON_NAME]" at bounding box center [54, 271] width 53 height 9
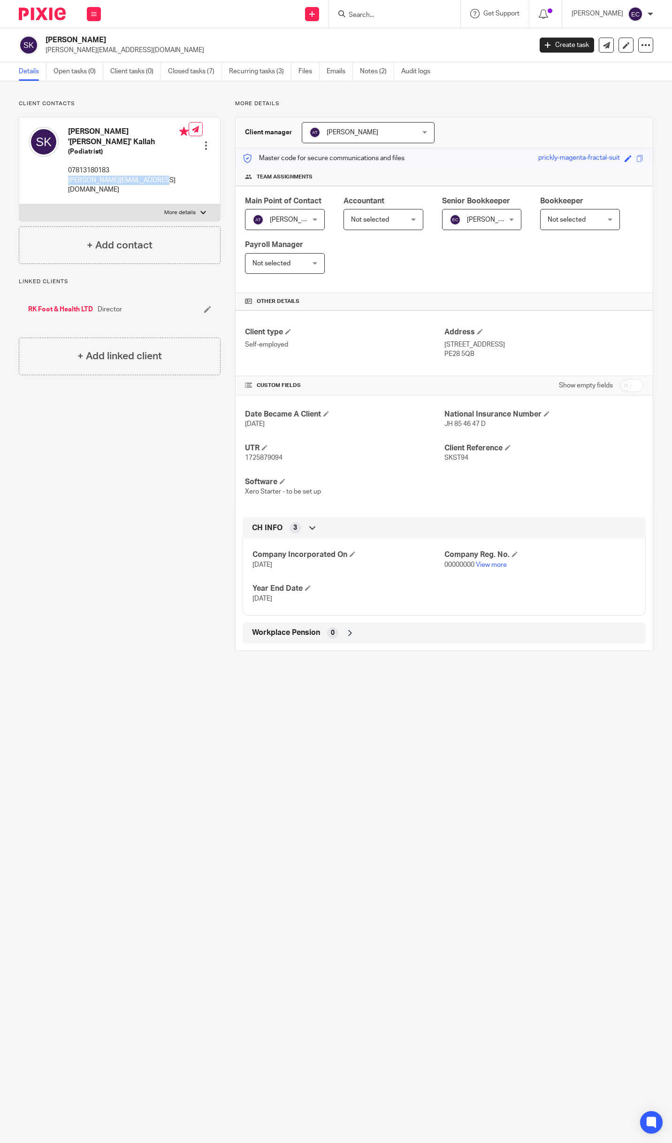
drag, startPoint x: 156, startPoint y: 176, endPoint x: 67, endPoint y: 177, distance: 89.2
click at [67, 177] on div "[PERSON_NAME] '[PERSON_NAME]' Kallah (Podiatrist) 07813180183 [PERSON_NAME][EMA…" at bounding box center [109, 160] width 160 height 77
drag, startPoint x: 67, startPoint y: 177, endPoint x: 72, endPoint y: 172, distance: 7.6
copy p "[PERSON_NAME][EMAIL_ADDRESS][DOMAIN_NAME]"
